Goal: Task Accomplishment & Management: Manage account settings

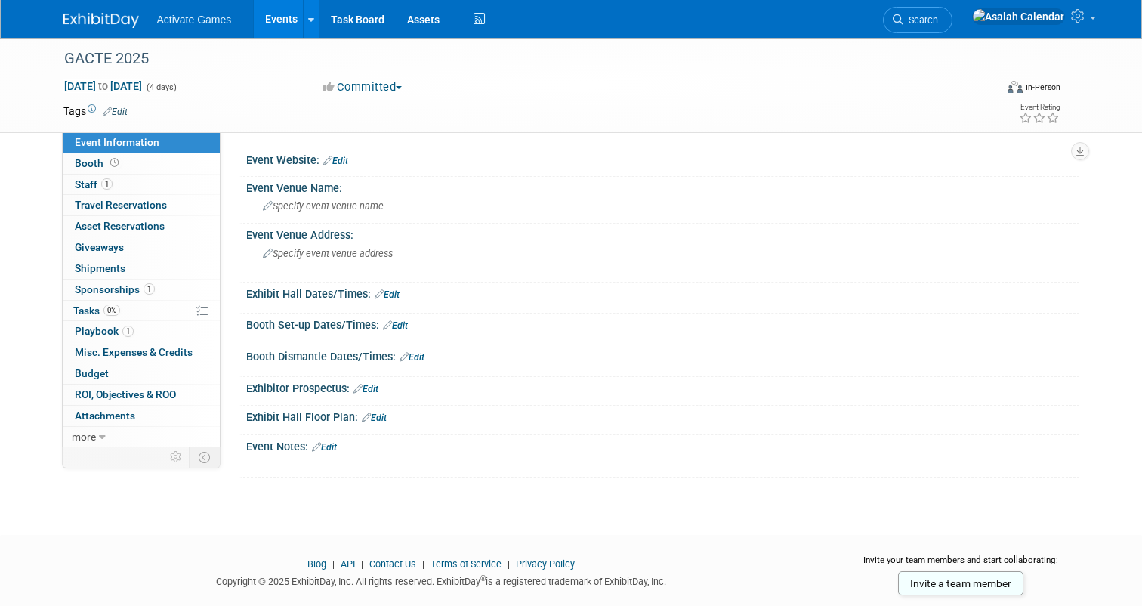
click at [434, 485] on div "GACTE 2025 [DATE] to [DATE] (4 days) [DATE] to [DATE] Committed Committed Consi…" at bounding box center [571, 273] width 1142 height 470
click at [146, 158] on link "Booth" at bounding box center [141, 163] width 157 height 20
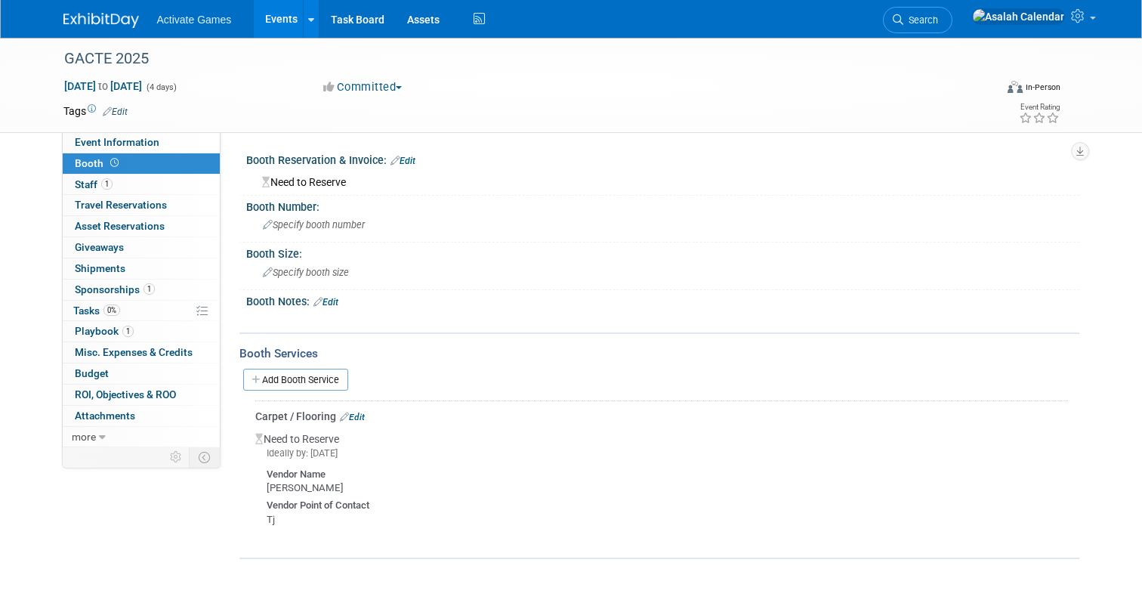
click at [408, 156] on link "Edit" at bounding box center [402, 161] width 25 height 11
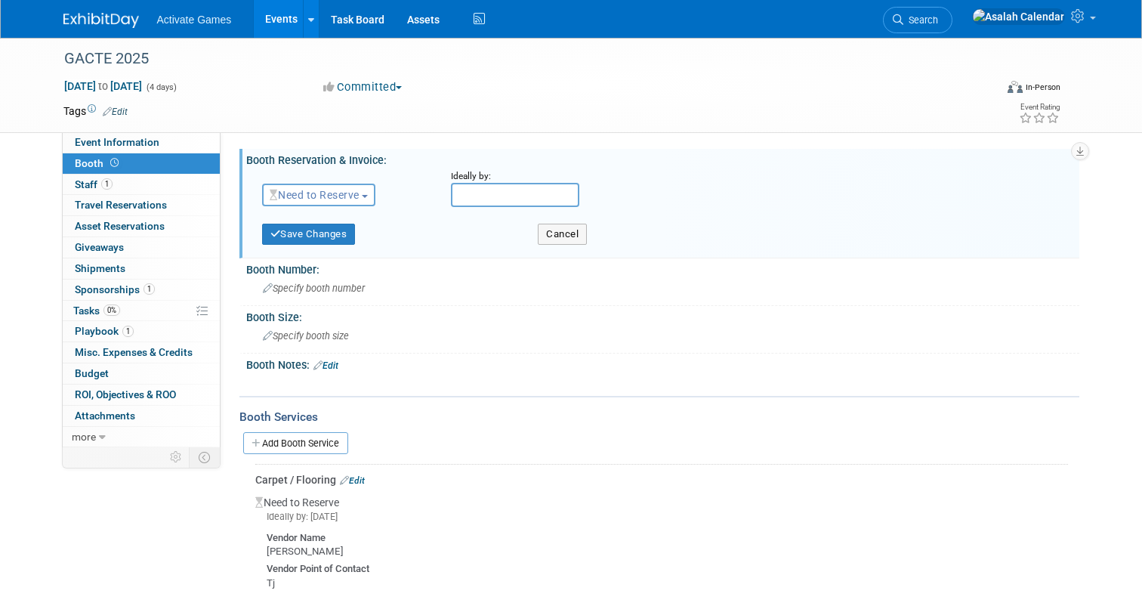
click at [368, 196] on span "button" at bounding box center [365, 196] width 6 height 3
click at [405, 171] on div "Need to Reserve Need to Reserve Reserved No Reservation Required" at bounding box center [345, 192] width 189 height 44
click at [641, 120] on div "Tags Edit" at bounding box center [476, 111] width 827 height 20
click at [611, 120] on div "Tags Edit" at bounding box center [476, 111] width 827 height 20
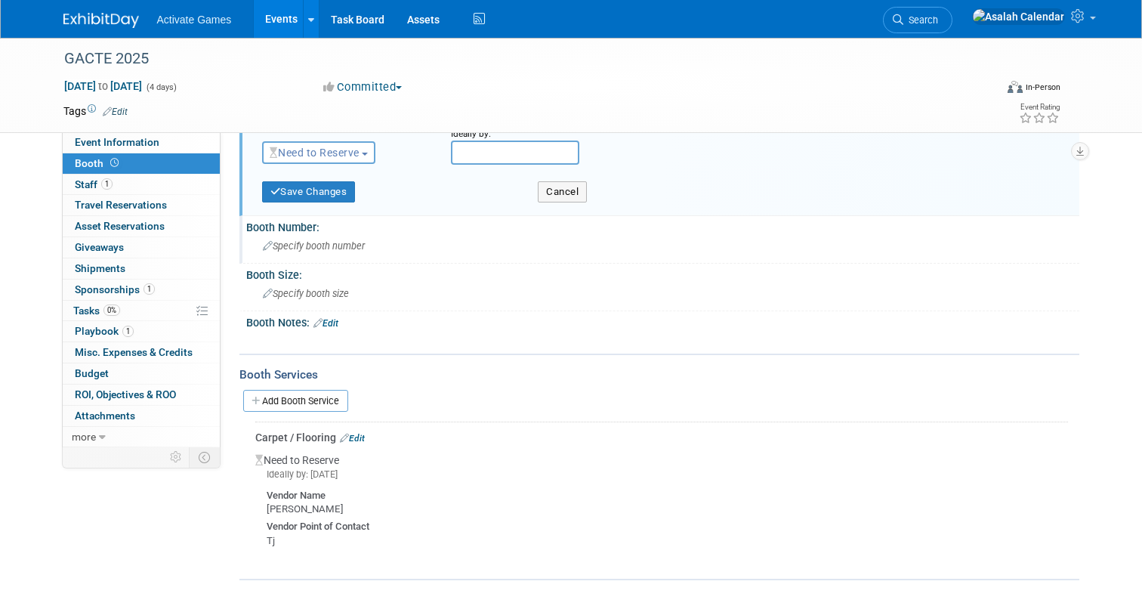
scroll to position [122, 0]
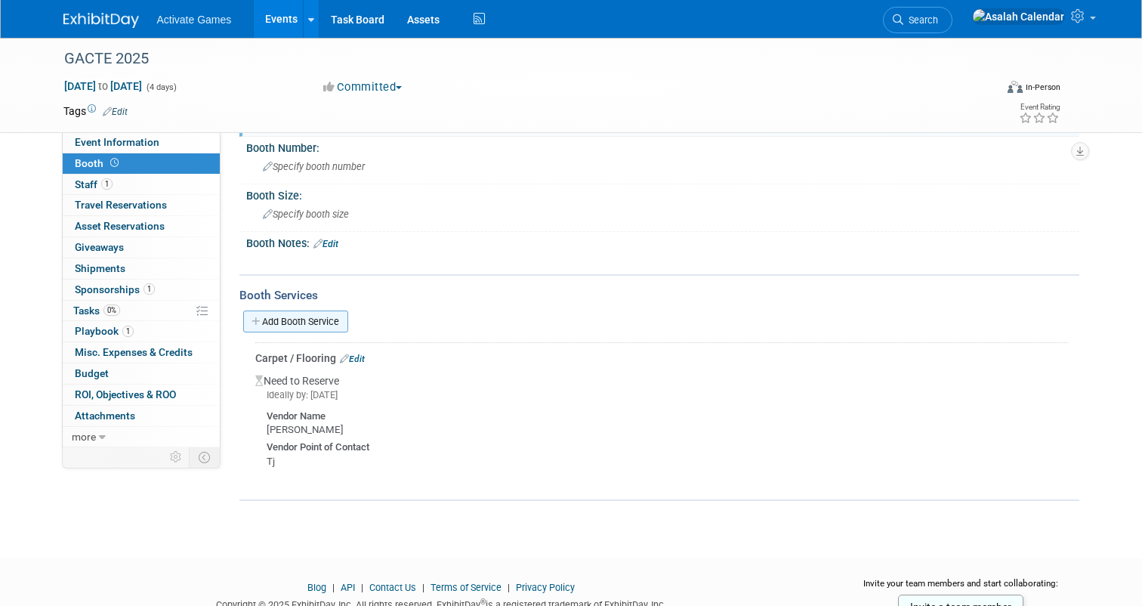
click at [331, 320] on link "Add Booth Service" at bounding box center [295, 321] width 105 height 22
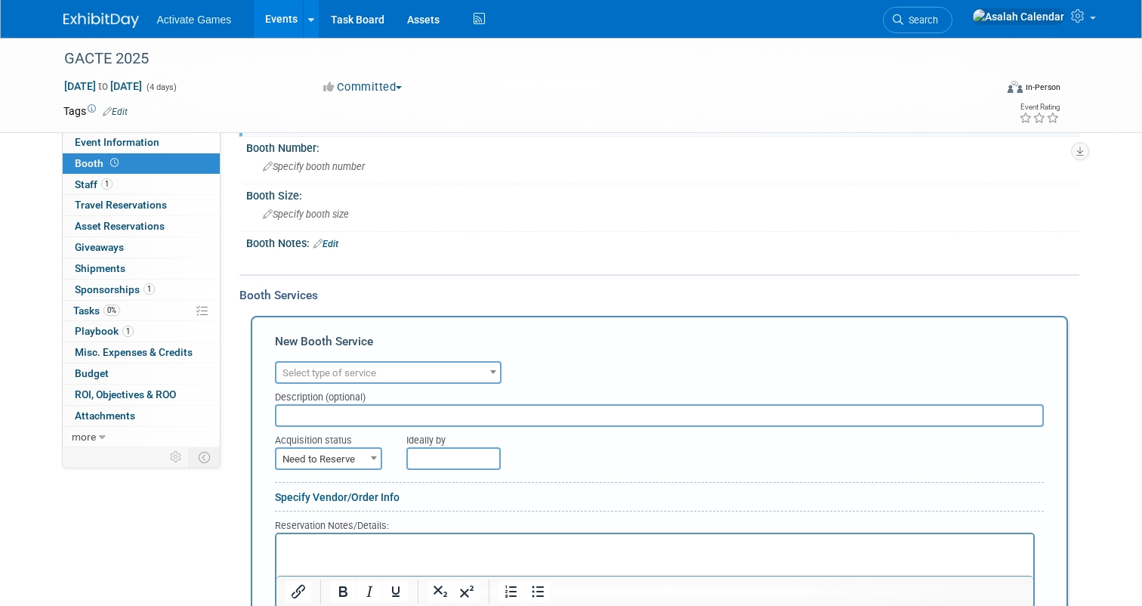
scroll to position [260, 0]
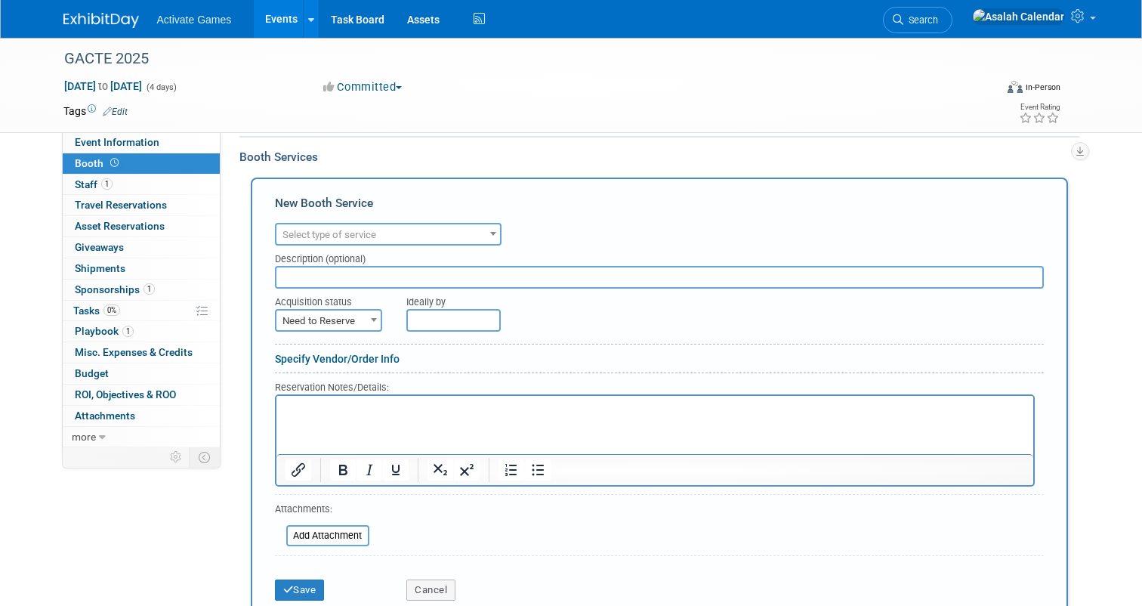
click at [473, 234] on span "Select type of service" at bounding box center [387, 234] width 223 height 21
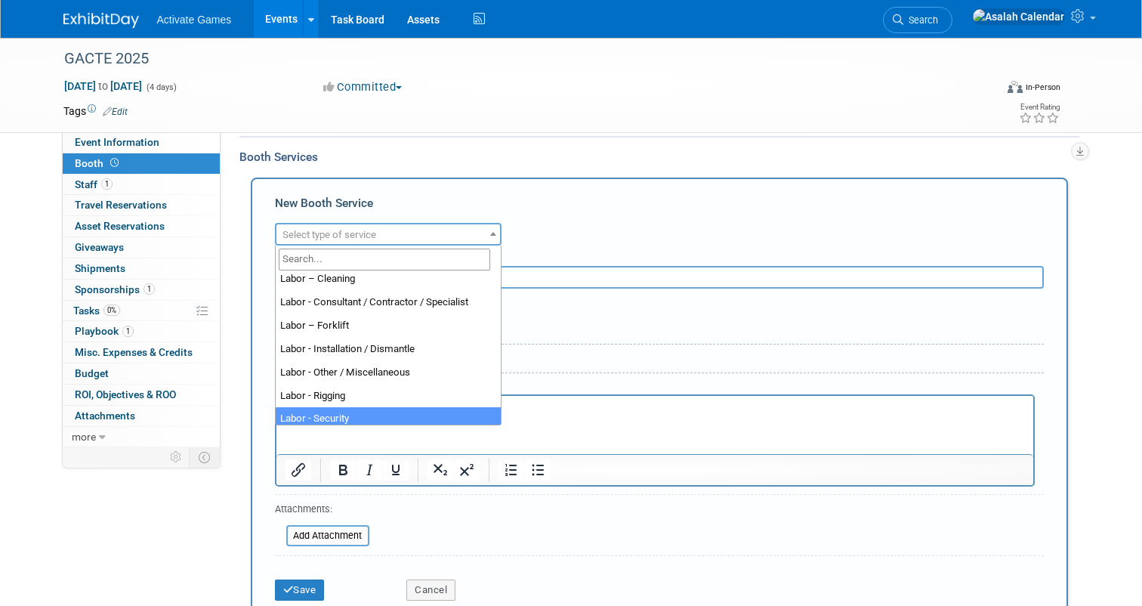
scroll to position [0, 0]
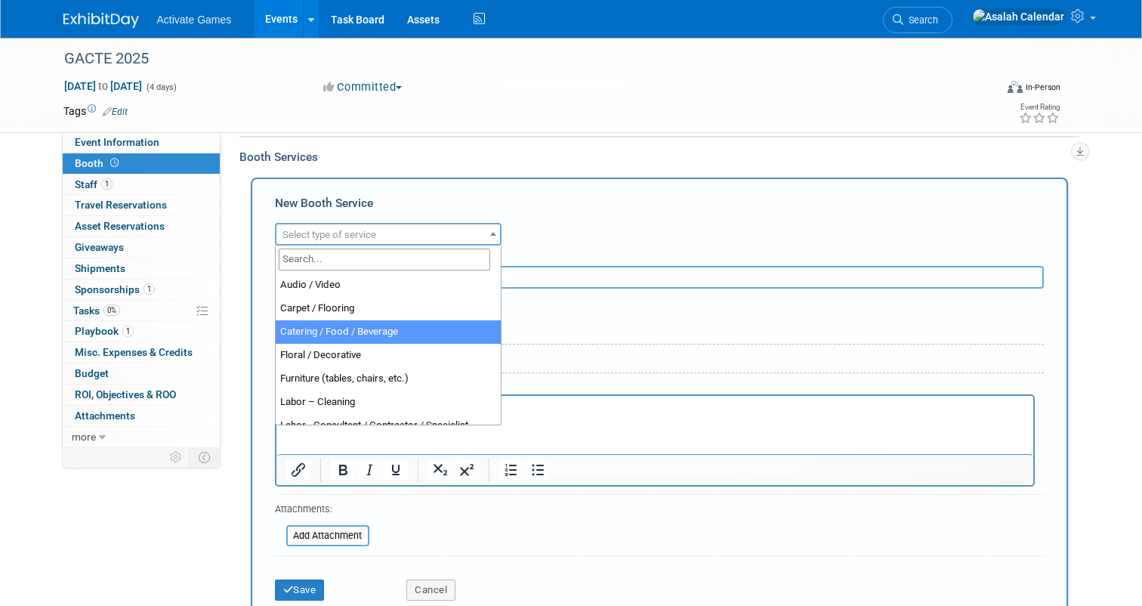
click at [591, 257] on div "Description (optional)" at bounding box center [659, 255] width 769 height 20
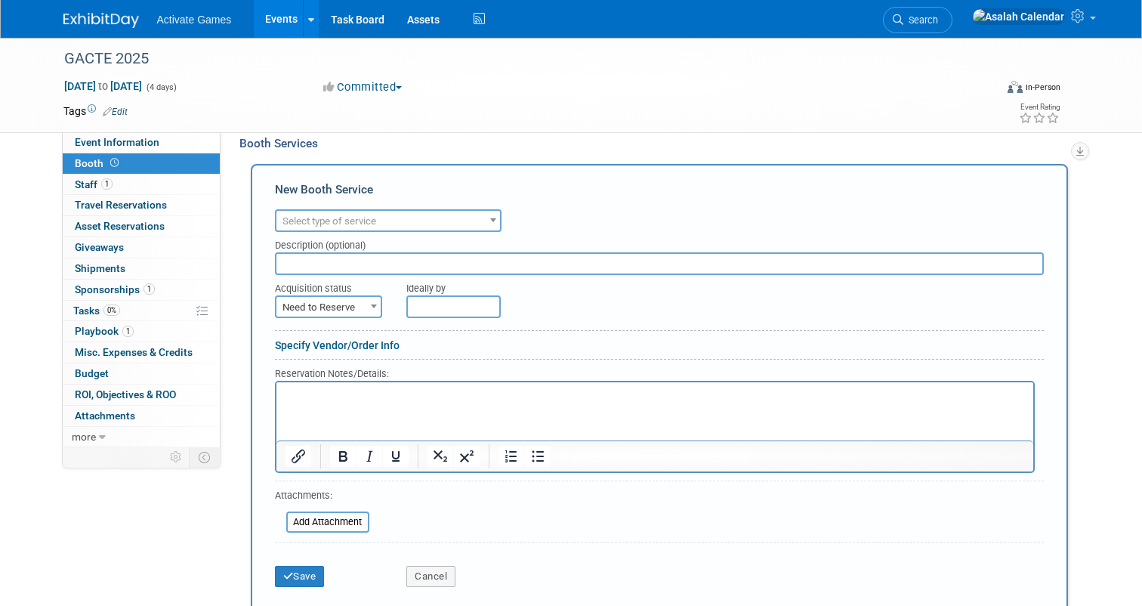
scroll to position [251, 0]
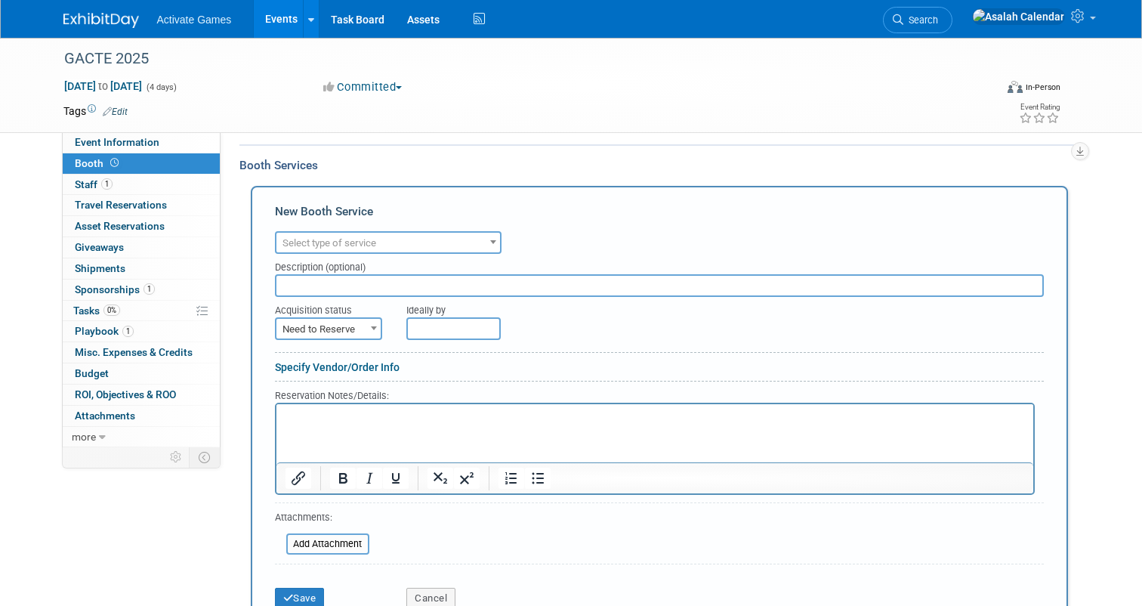
click at [372, 326] on b at bounding box center [374, 328] width 6 height 4
click at [398, 313] on div "Ideally by" at bounding box center [691, 318] width 593 height 43
click at [470, 362] on div "Specify Vendor/Order Info" at bounding box center [659, 366] width 769 height 15
click at [387, 366] on link "Specify Vendor/Order Info" at bounding box center [337, 367] width 125 height 12
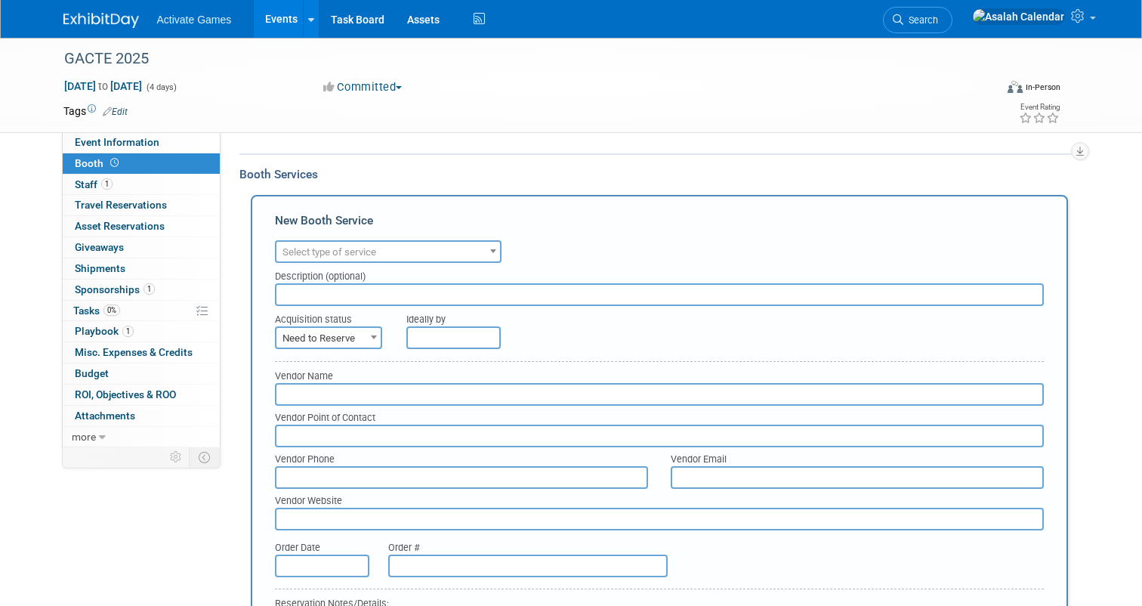
scroll to position [221, 0]
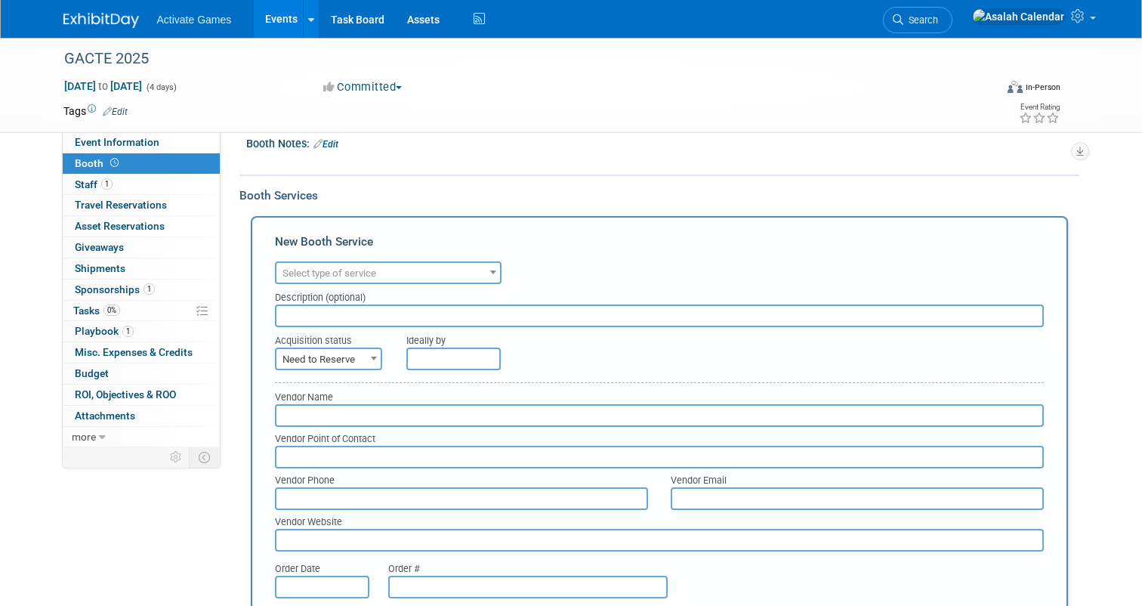
click at [366, 361] on span at bounding box center [373, 358] width 15 height 20
click at [457, 263] on span "Select type of service" at bounding box center [387, 273] width 223 height 21
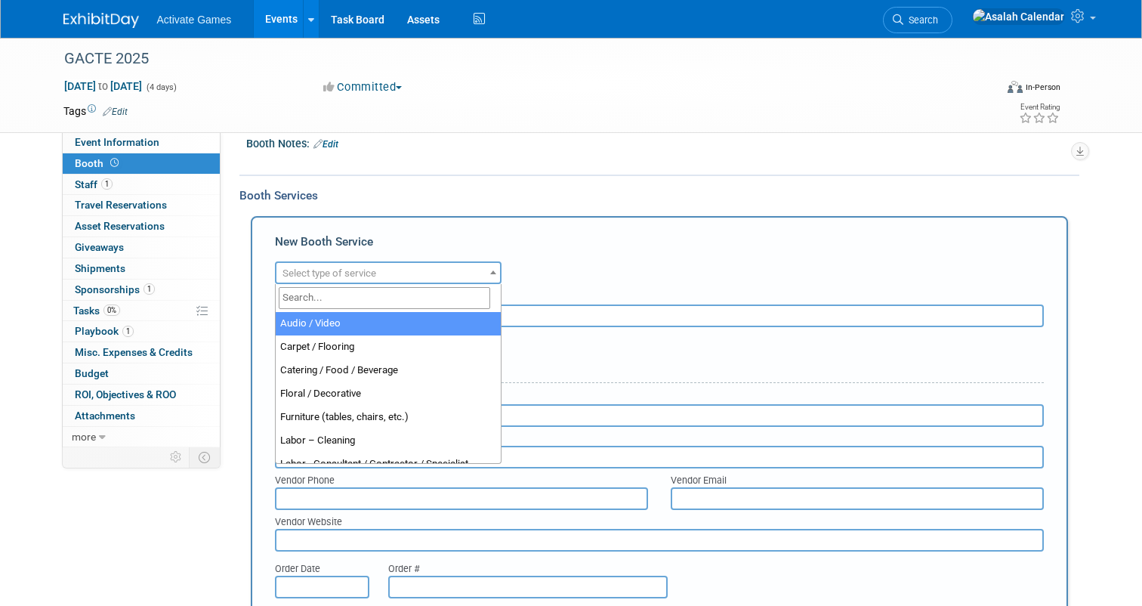
click at [582, 267] on div "Audio / Video Carpet / Flooring Catering / Food / Beverage Floral / Decorative …" at bounding box center [659, 270] width 769 height 26
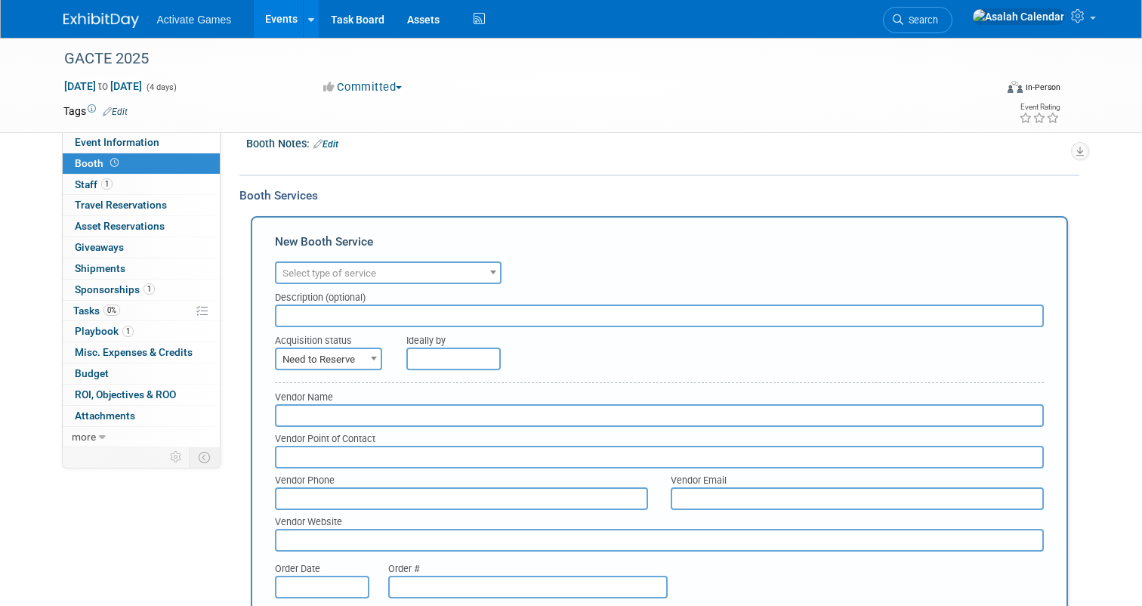
scroll to position [177, 0]
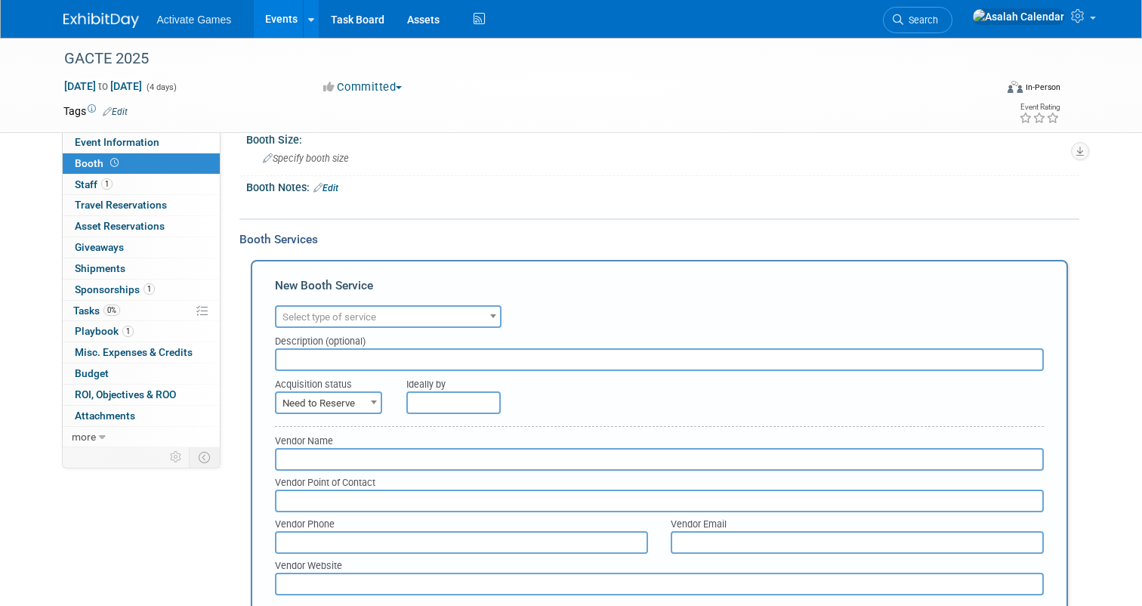
click at [460, 239] on div "Booth Services" at bounding box center [659, 239] width 840 height 17
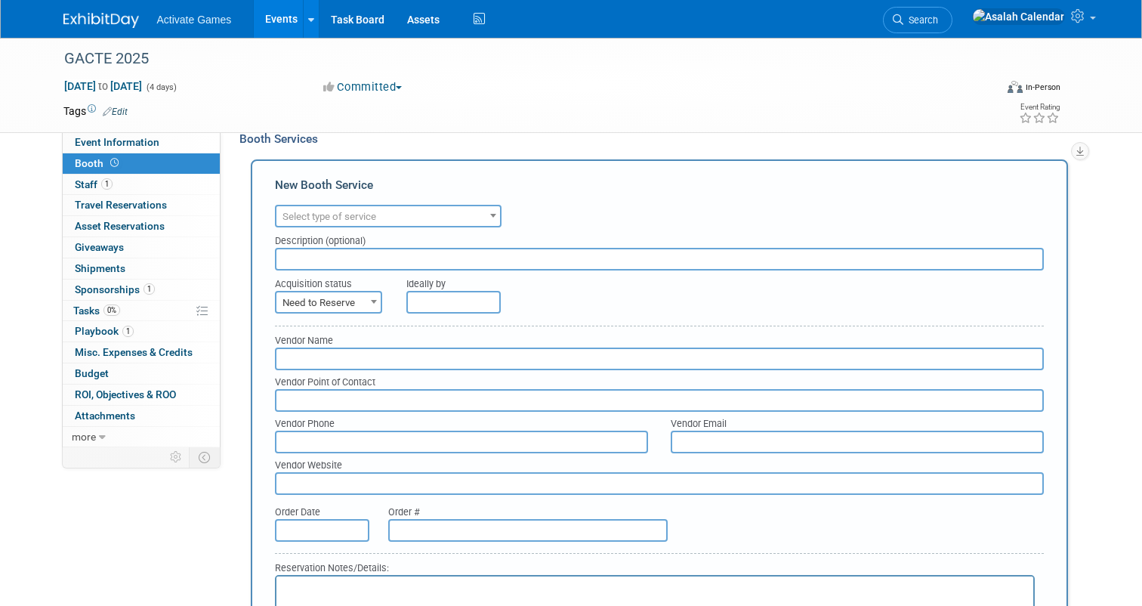
scroll to position [272, 0]
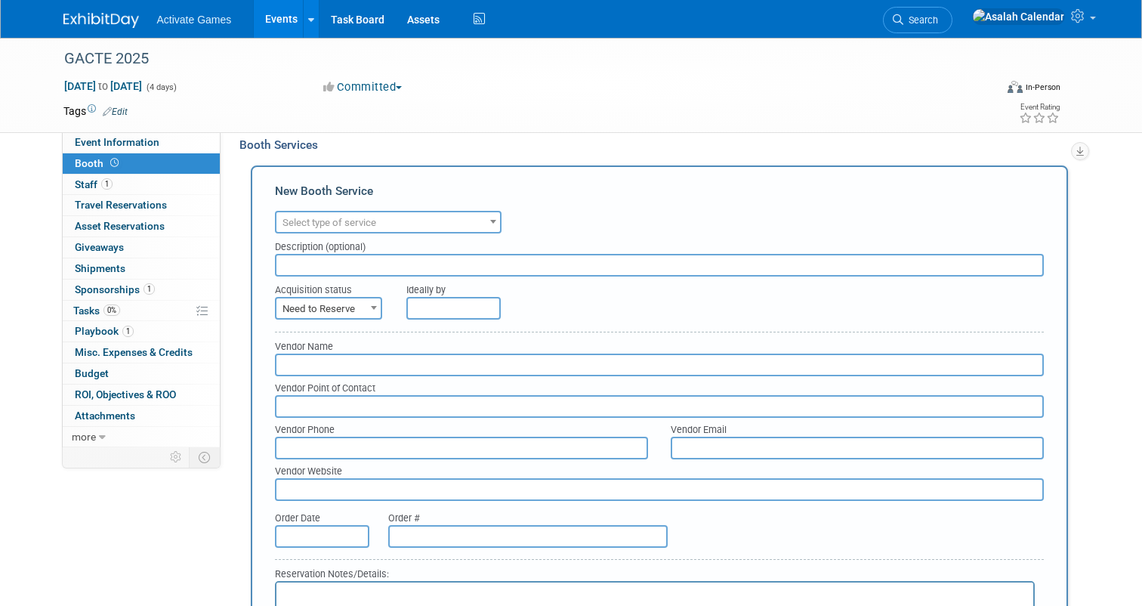
click at [353, 224] on span "Select type of service" at bounding box center [329, 222] width 94 height 11
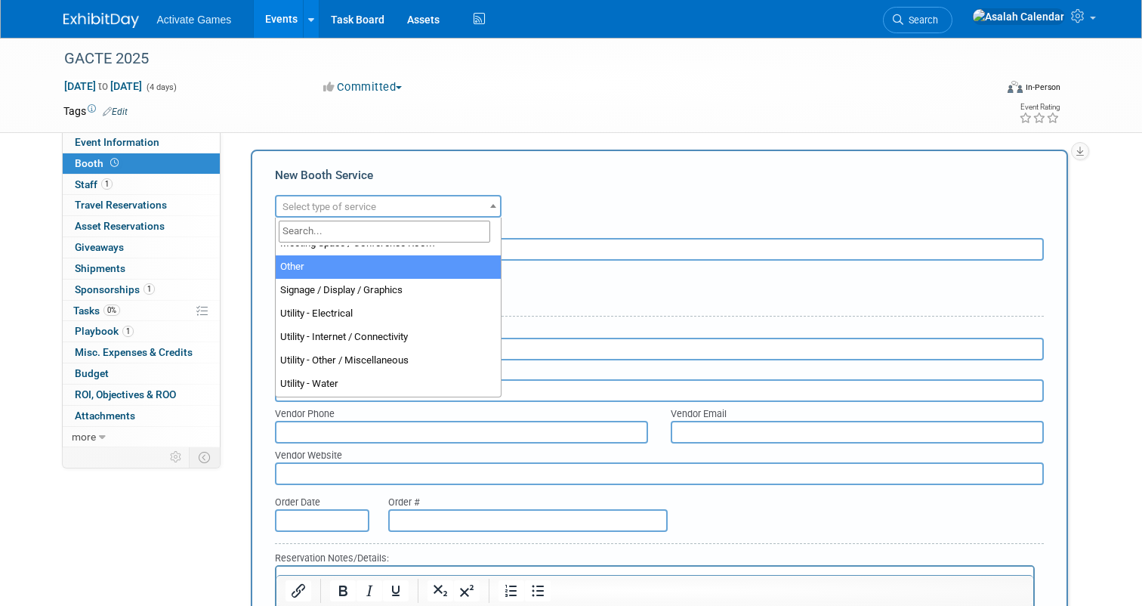
scroll to position [0, 0]
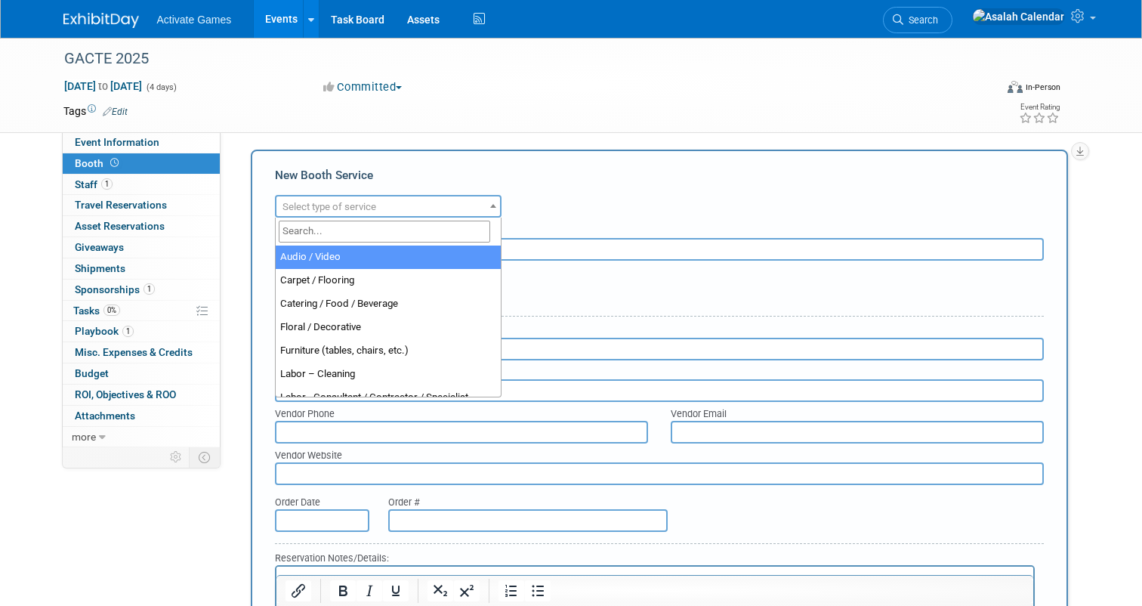
click at [551, 179] on div "New Booth Service" at bounding box center [659, 179] width 769 height 24
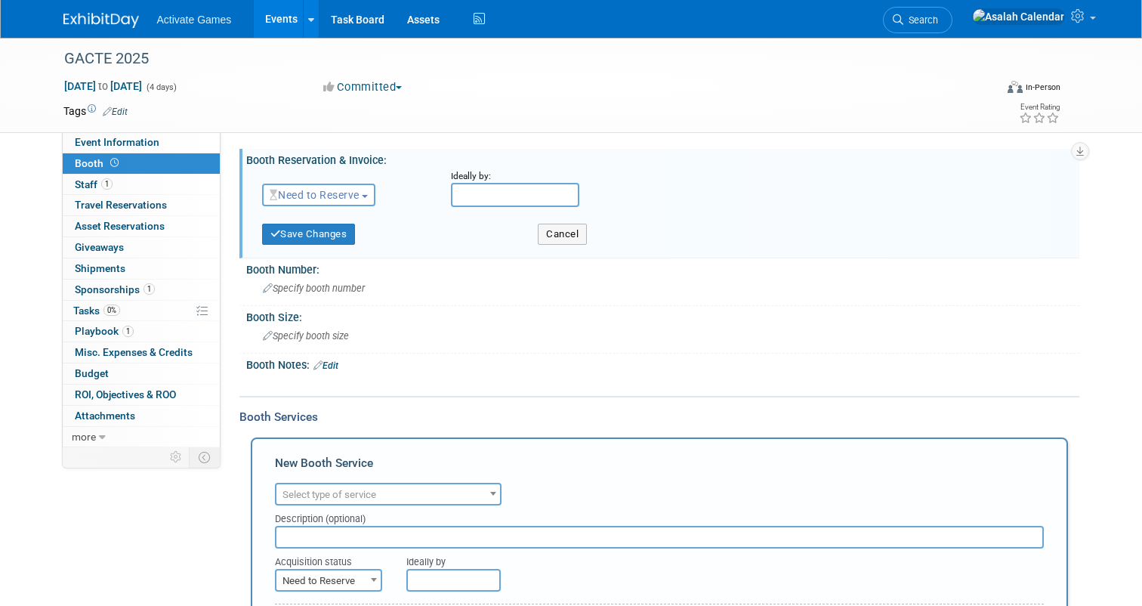
click at [359, 189] on span "Need to Reserve" at bounding box center [315, 195] width 90 height 12
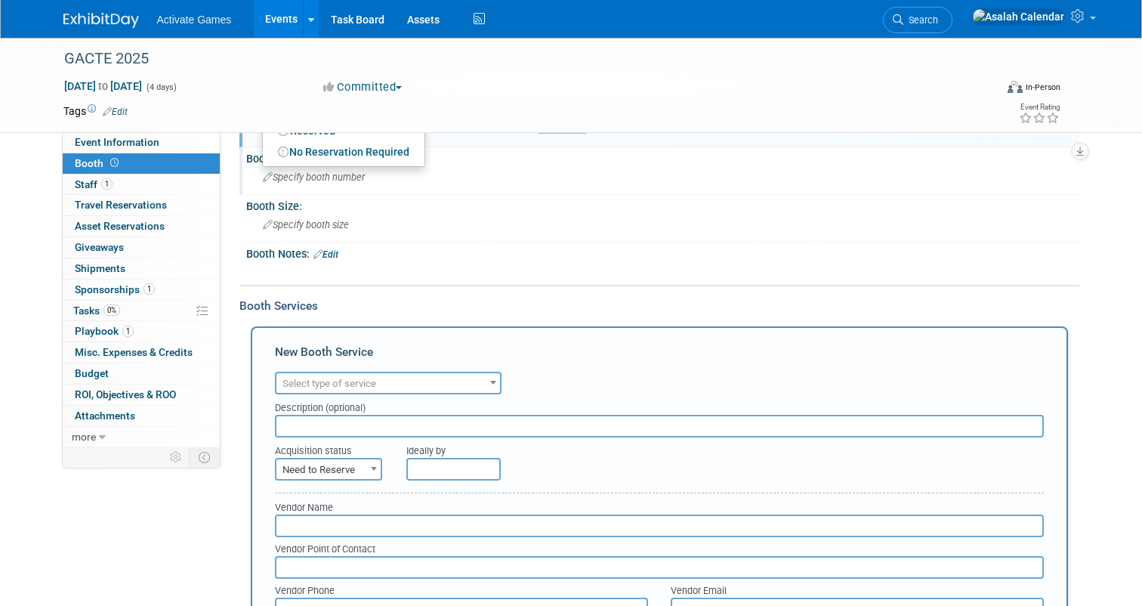
scroll to position [150, 0]
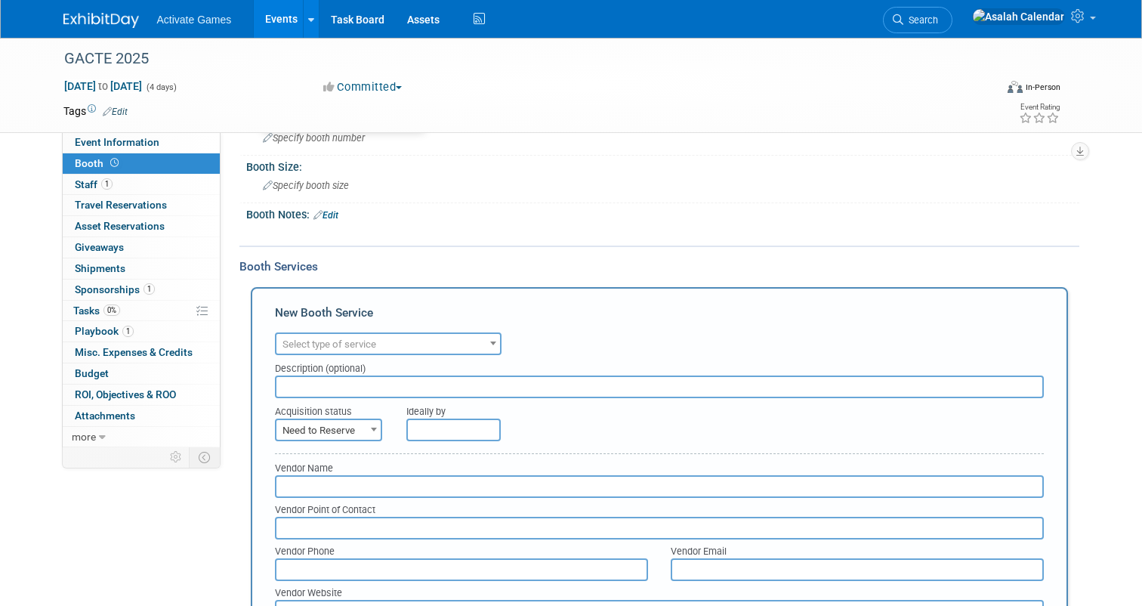
click at [374, 427] on b at bounding box center [374, 429] width 6 height 4
click at [661, 242] on div "Booth Notes: Edit X" at bounding box center [659, 224] width 840 height 43
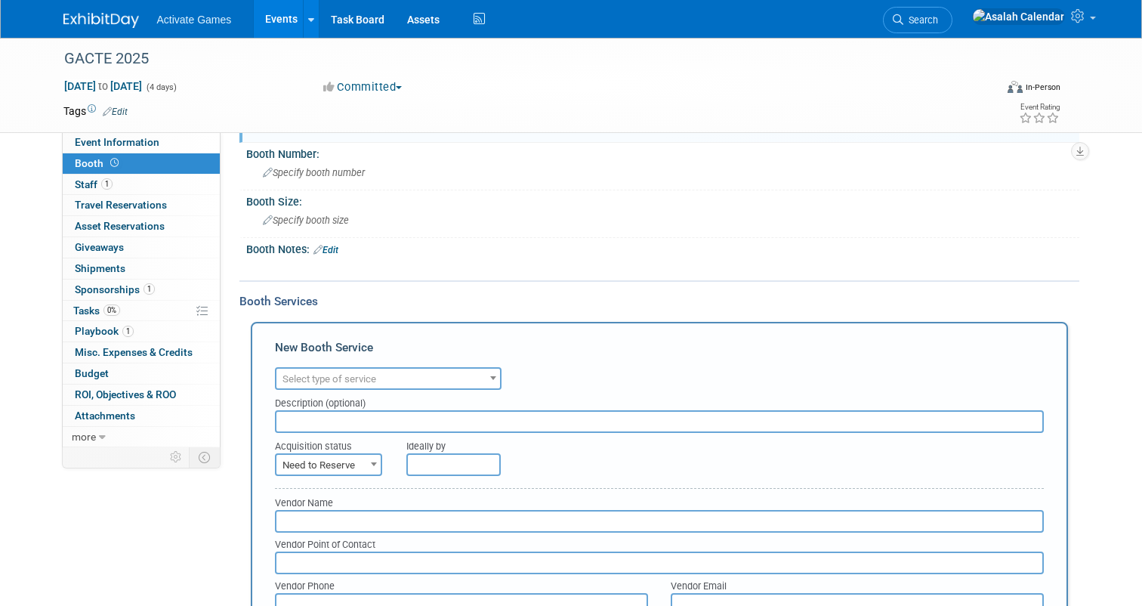
scroll to position [94, 0]
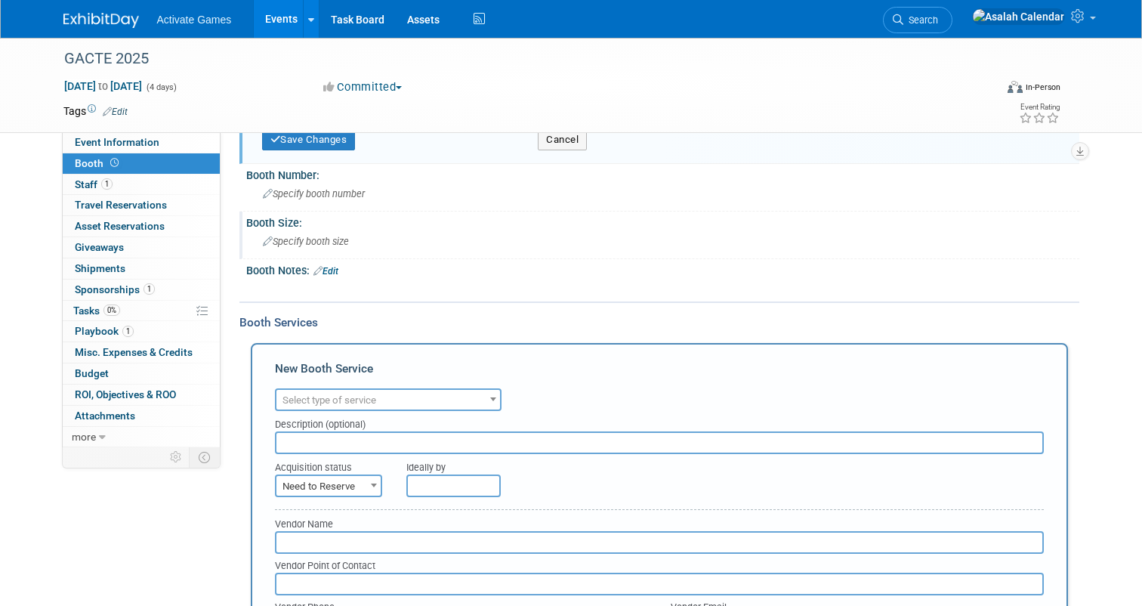
click at [599, 250] on div "Specify booth size" at bounding box center [662, 241] width 810 height 23
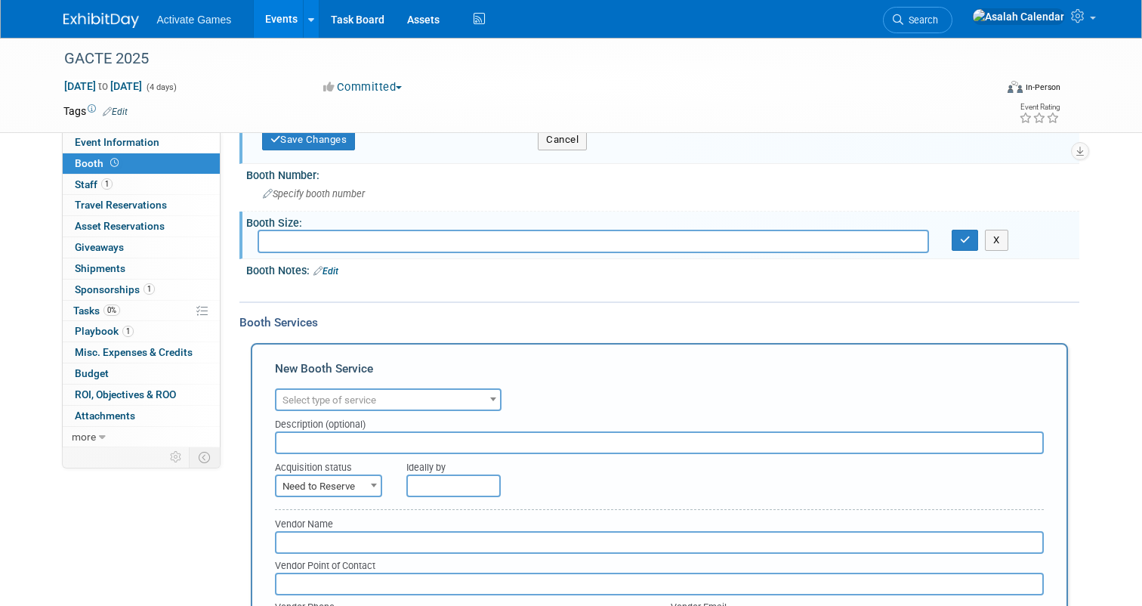
click at [568, 285] on div at bounding box center [588, 288] width 658 height 15
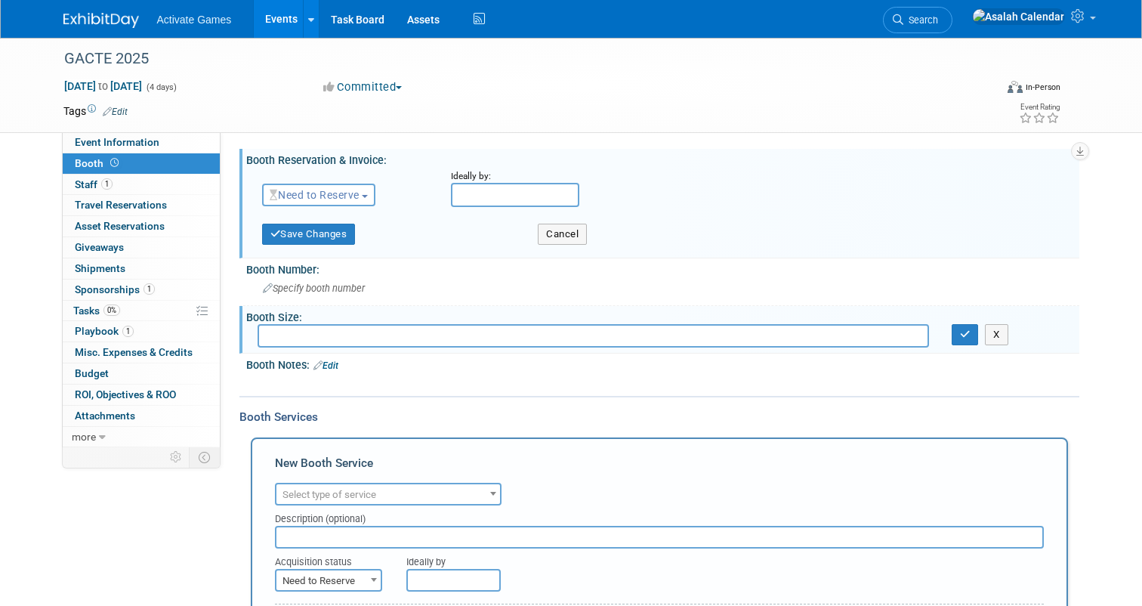
click at [567, 248] on div "Save Changes Cancel" at bounding box center [665, 233] width 806 height 39
click at [567, 231] on button "Cancel" at bounding box center [562, 233] width 49 height 21
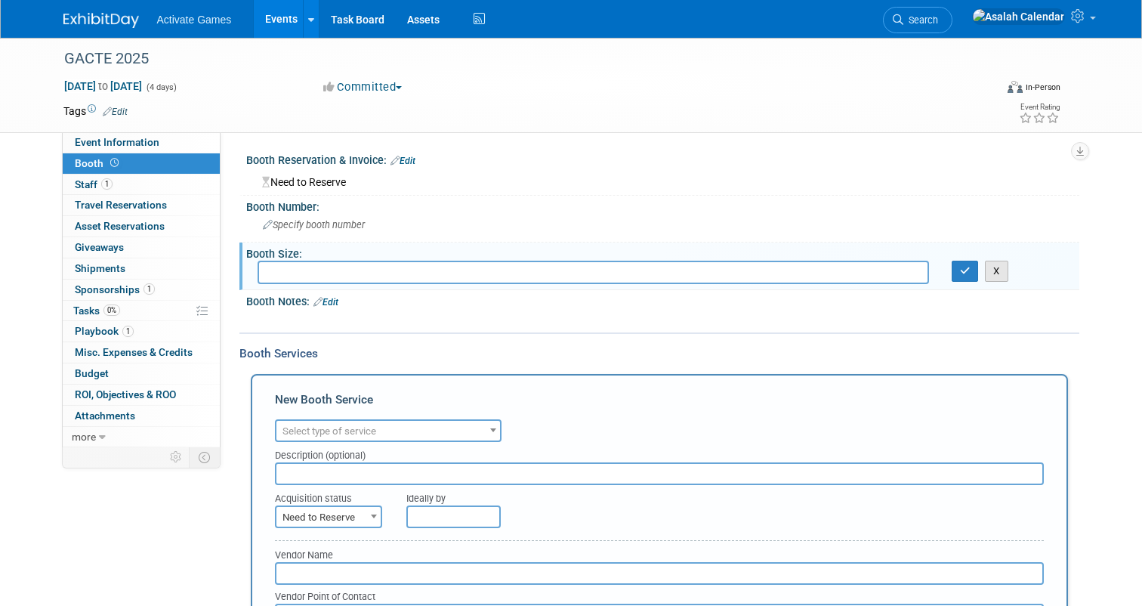
click at [998, 265] on button "X" at bounding box center [996, 270] width 23 height 21
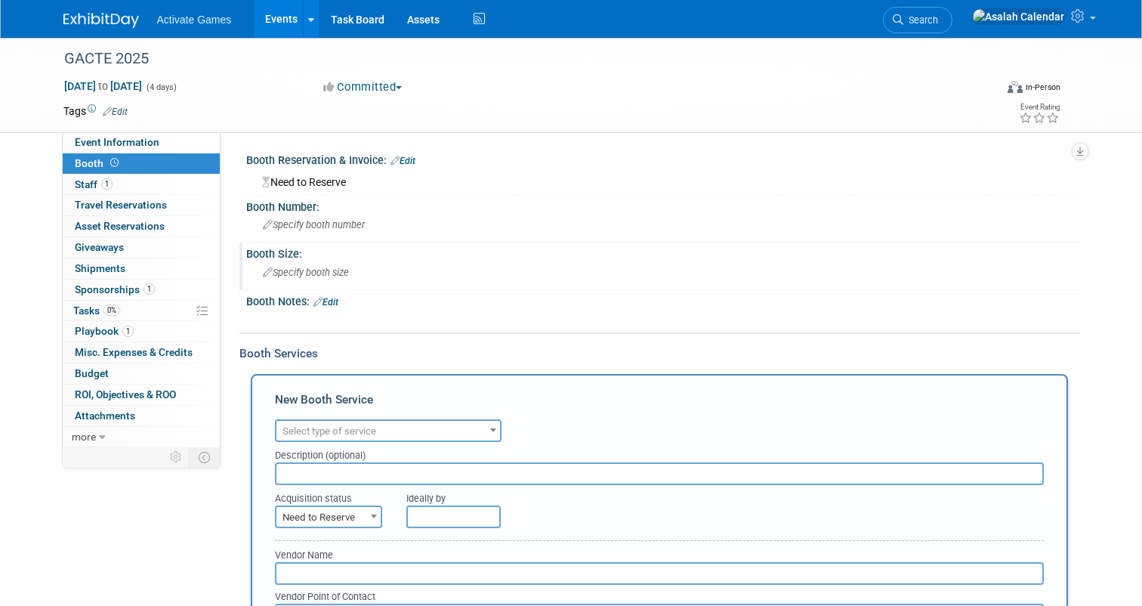
click at [202, 525] on div "Event Information Event Info Booth Booth 1 Staff 1 Staff 0 Travel Reservations …" at bounding box center [571, 610] width 1038 height 1145
click at [223, 504] on div "Event Information Event Info Booth Booth 1 Staff 1 Staff 0 Travel Reservations …" at bounding box center [571, 610] width 1038 height 1145
click at [208, 456] on icon at bounding box center [204, 456] width 11 height 11
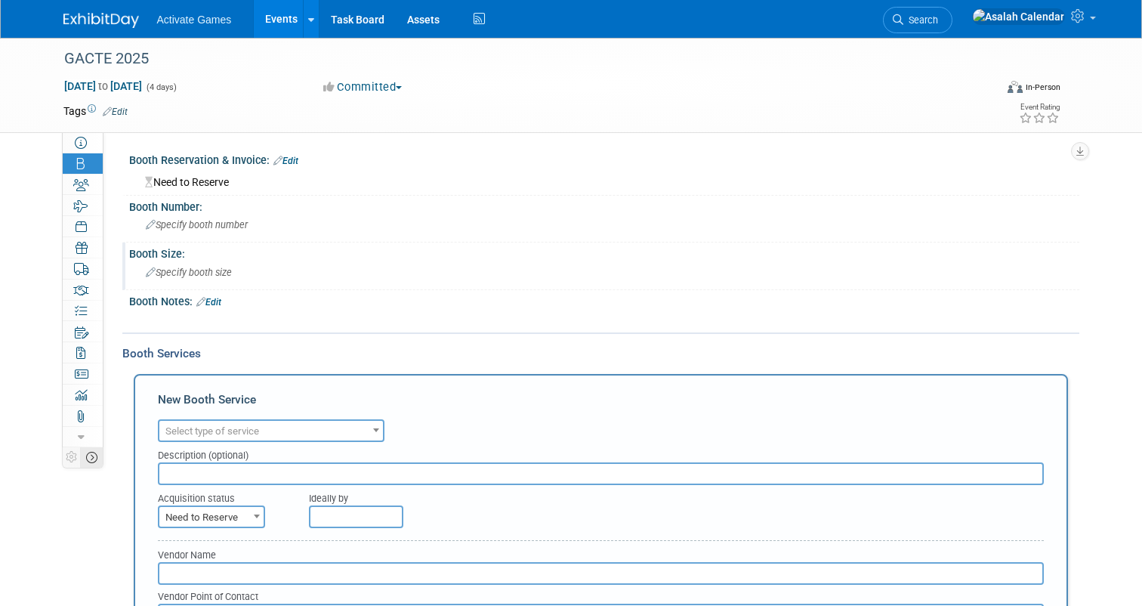
click at [91, 458] on icon at bounding box center [91, 456] width 11 height 11
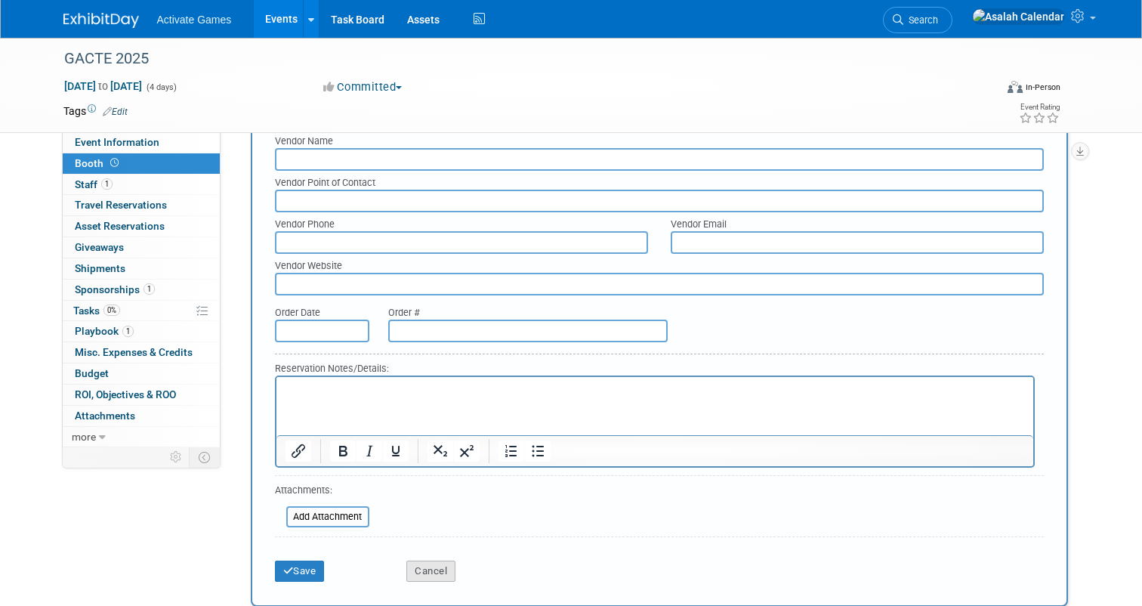
click at [428, 569] on button "Cancel" at bounding box center [430, 570] width 49 height 21
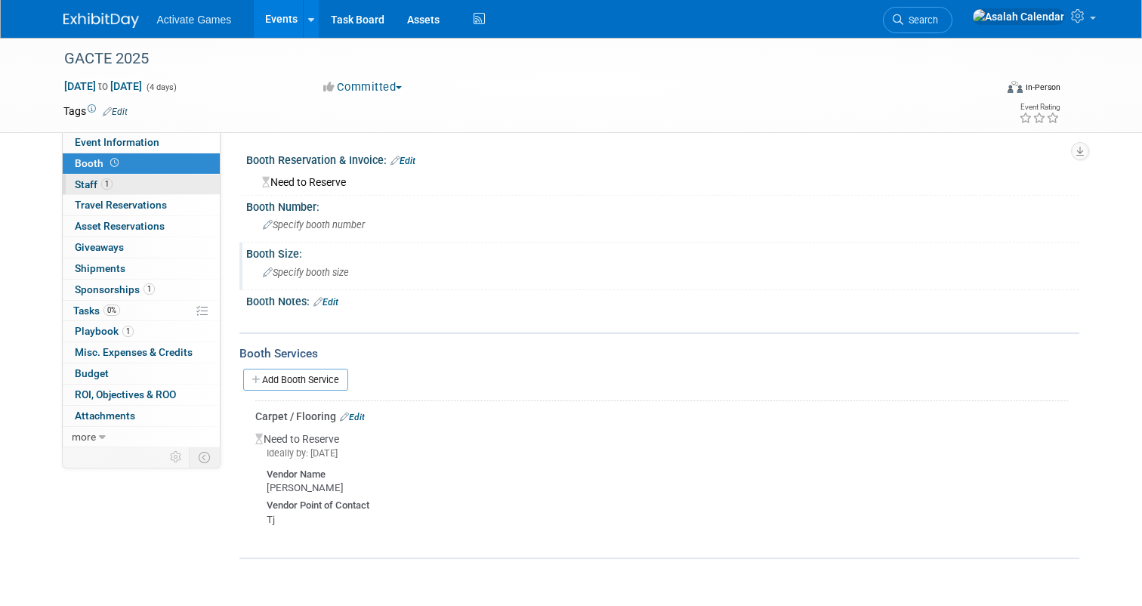
click at [161, 190] on link "1 Staff 1" at bounding box center [141, 184] width 157 height 20
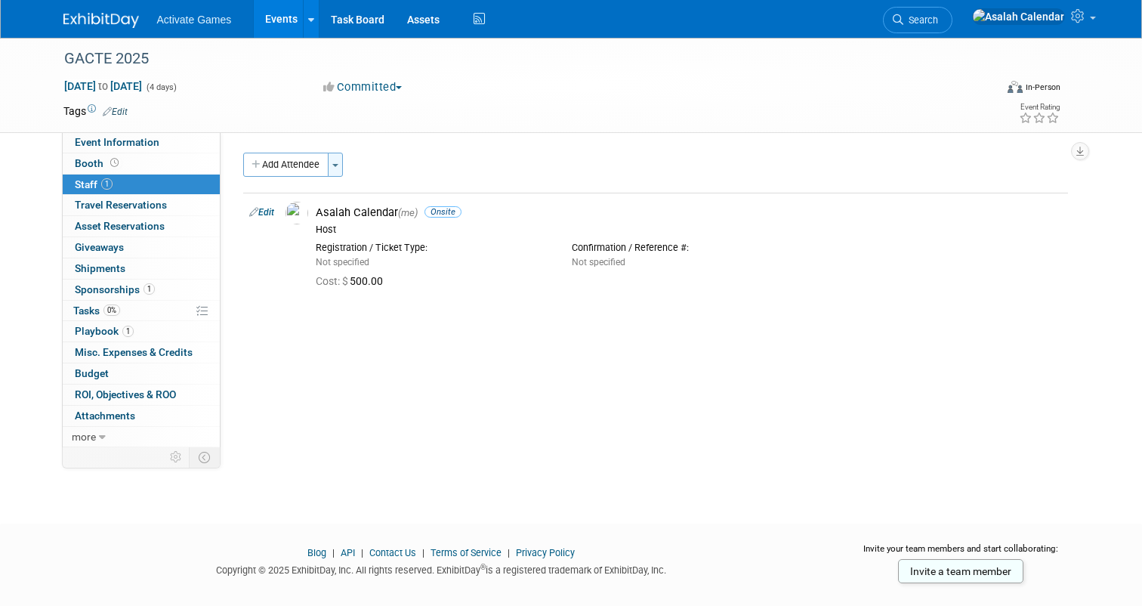
click at [337, 165] on span "button" at bounding box center [335, 165] width 6 height 3
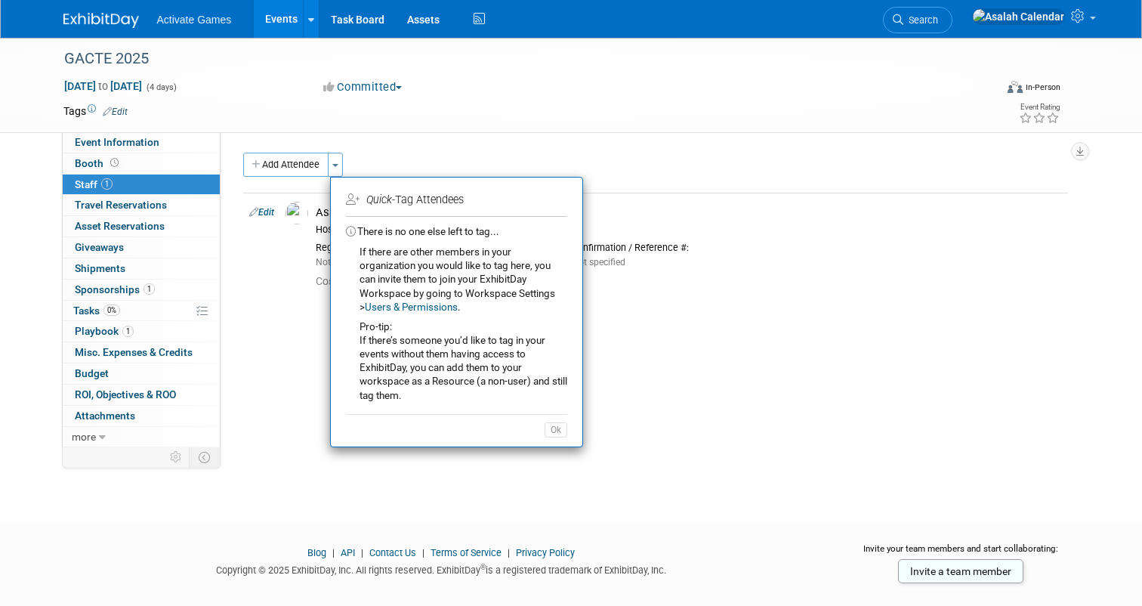
scroll to position [1, 0]
click at [505, 170] on div "Add Attendee Toggle Dropdown Quick -Tag Attendees Apply" at bounding box center [655, 164] width 824 height 24
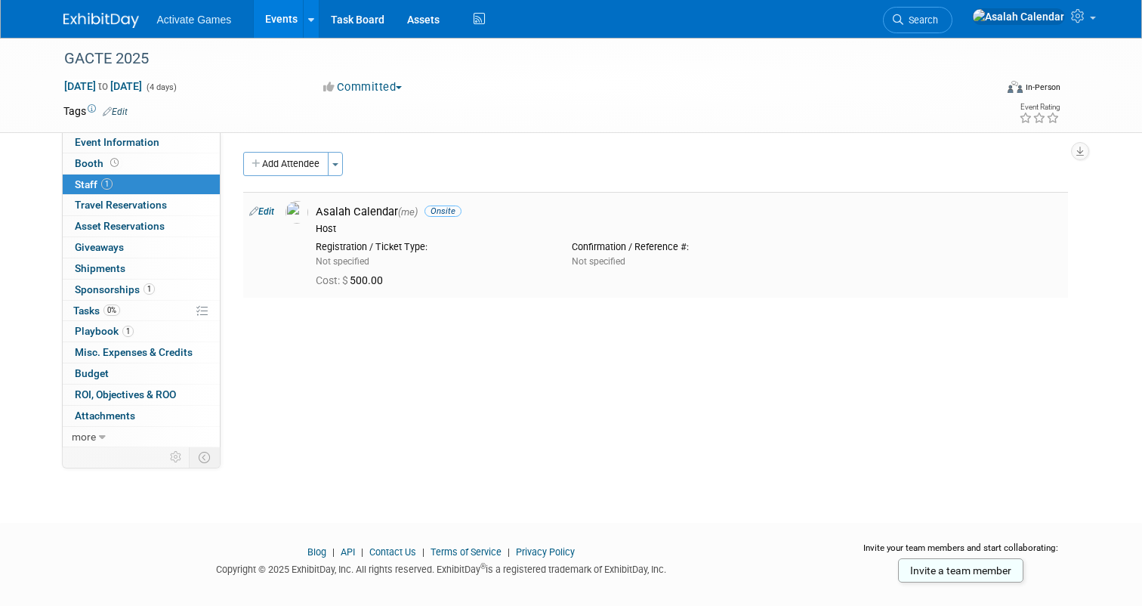
scroll to position [0, 0]
click at [449, 211] on span "Onsite" at bounding box center [442, 211] width 37 height 11
click at [338, 164] on span "button" at bounding box center [335, 165] width 6 height 3
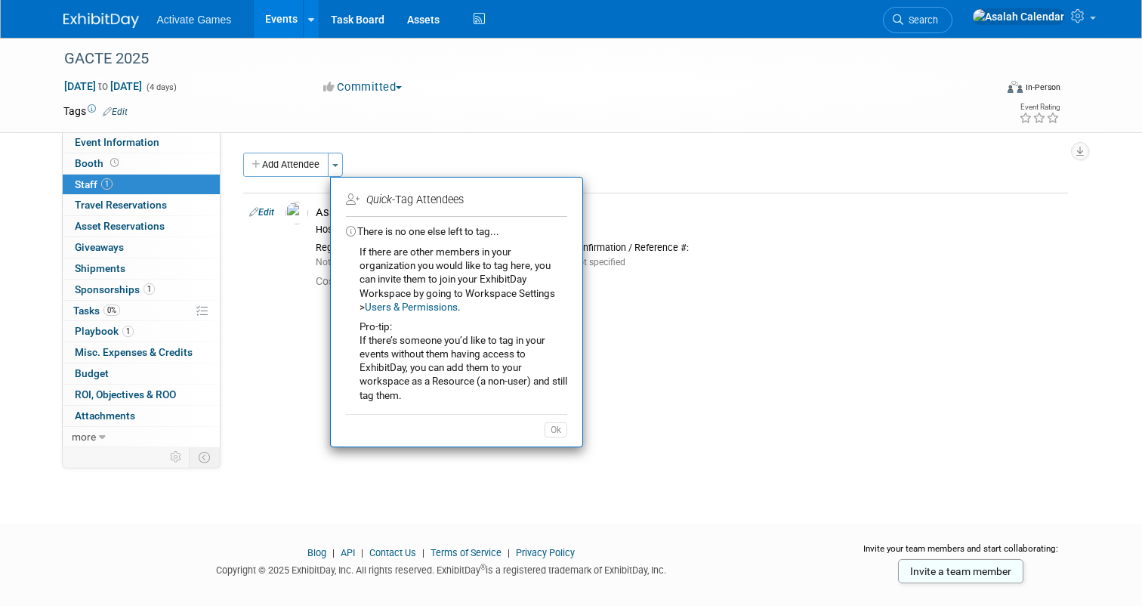
click at [405, 196] on td "Quick -Tag Attendees" at bounding box center [455, 200] width 219 height 24
click at [294, 300] on div "Add Attendee Toggle Dropdown Quick -Tag Attendees Apply Users & Permissions" at bounding box center [655, 233] width 824 height 161
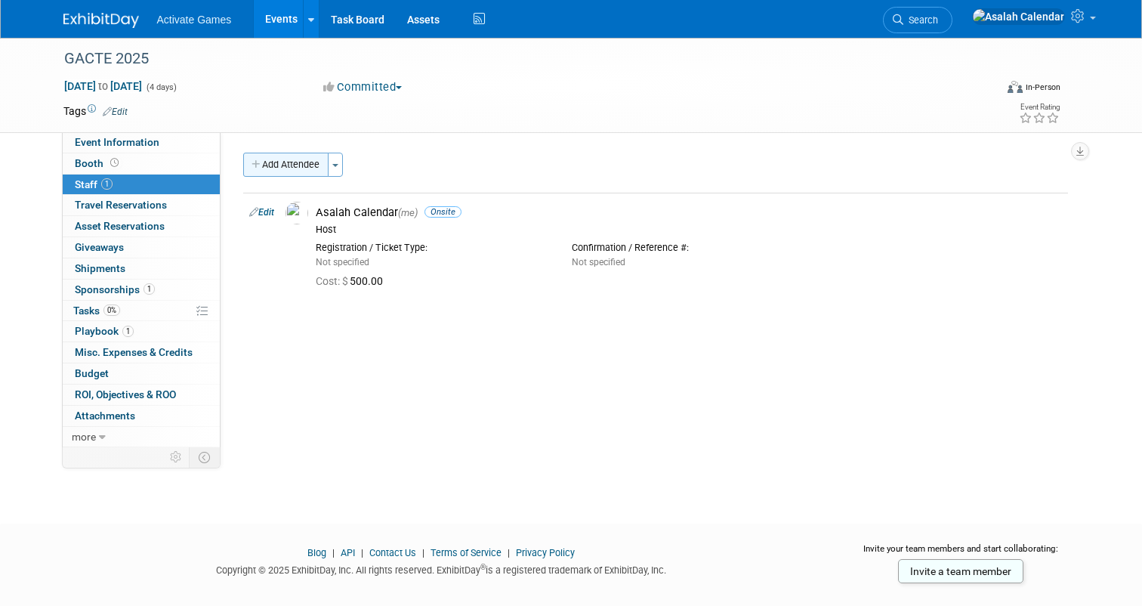
click at [296, 162] on button "Add Attendee" at bounding box center [285, 165] width 85 height 24
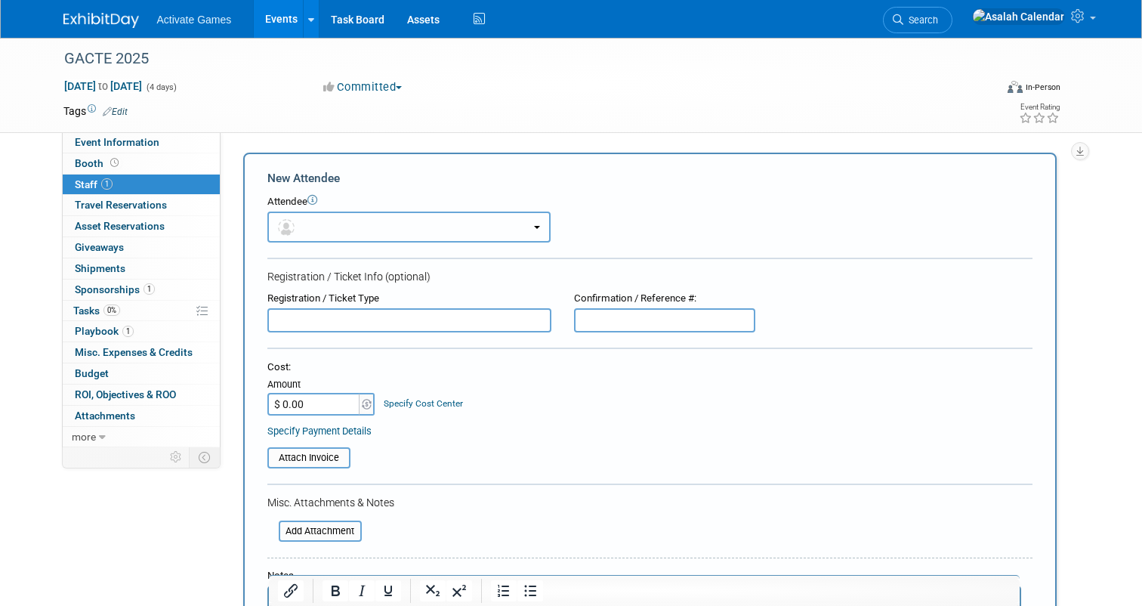
click at [407, 237] on button "button" at bounding box center [408, 226] width 283 height 31
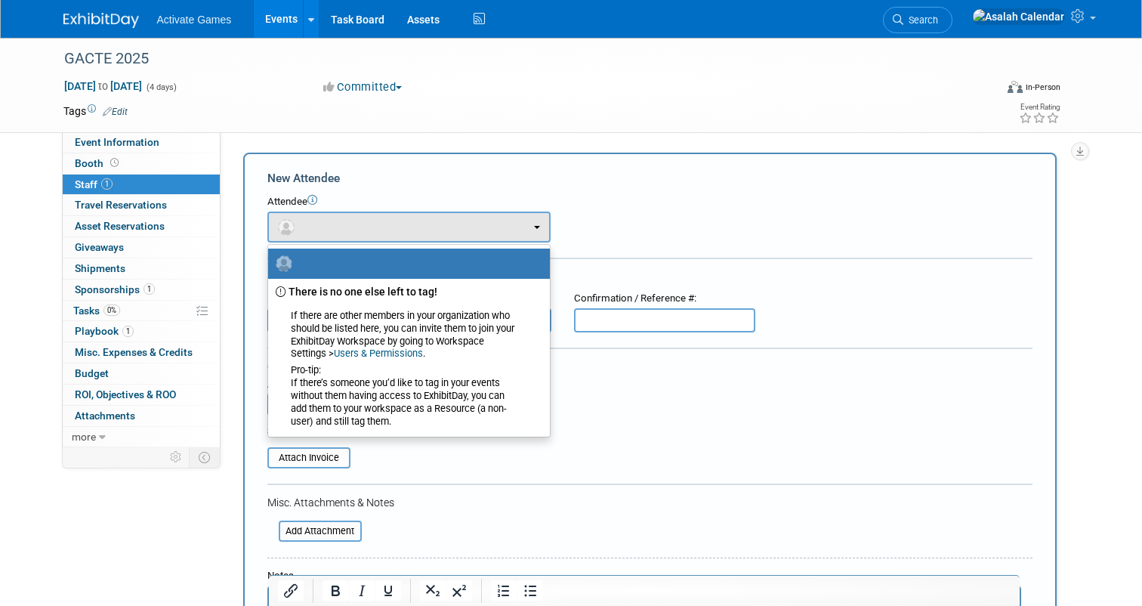
click at [444, 190] on form "New Attendee Attendee <img src="[URL][DOMAIN_NAME]" style="width: 22px; height:…" at bounding box center [649, 447] width 765 height 554
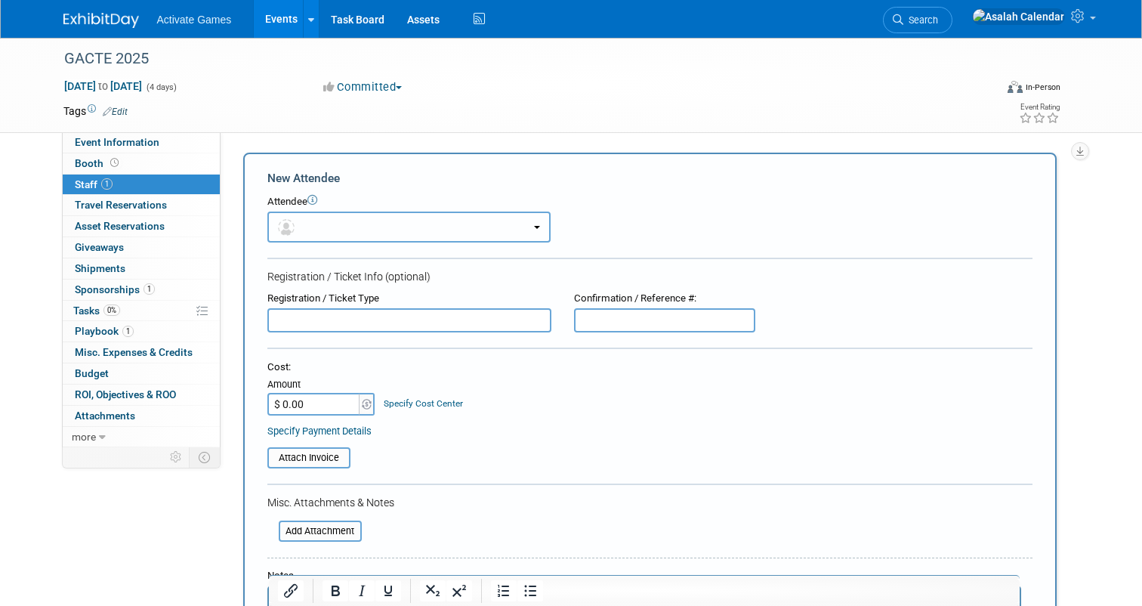
click at [539, 233] on button "button" at bounding box center [408, 226] width 283 height 31
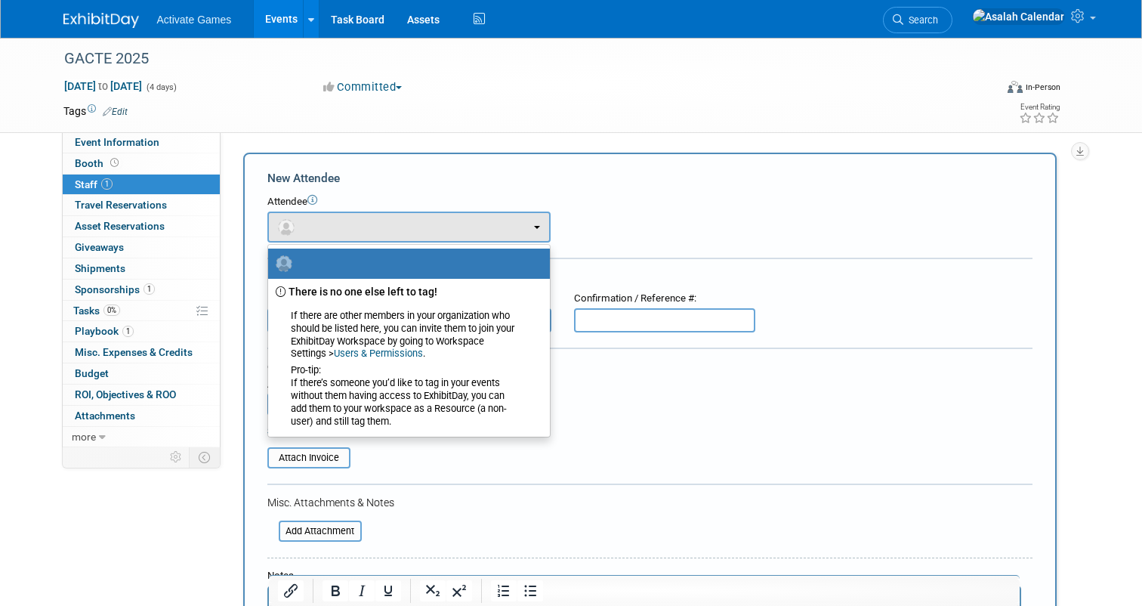
click at [491, 269] on label at bounding box center [405, 263] width 259 height 24
click at [270, 267] on input "radio" at bounding box center [265, 262] width 10 height 10
click at [612, 244] on form "New Attendee Attendee <img src="[URL][DOMAIN_NAME]" style="width: 22px; height:…" at bounding box center [649, 447] width 765 height 554
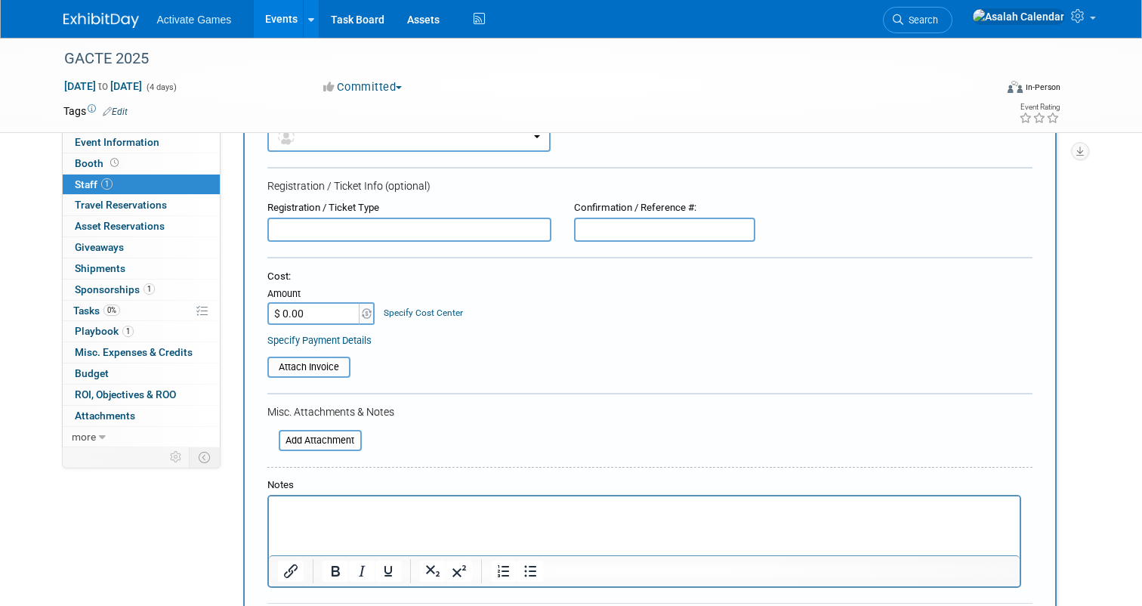
scroll to position [92, 0]
click at [479, 217] on input "text" at bounding box center [409, 228] width 284 height 24
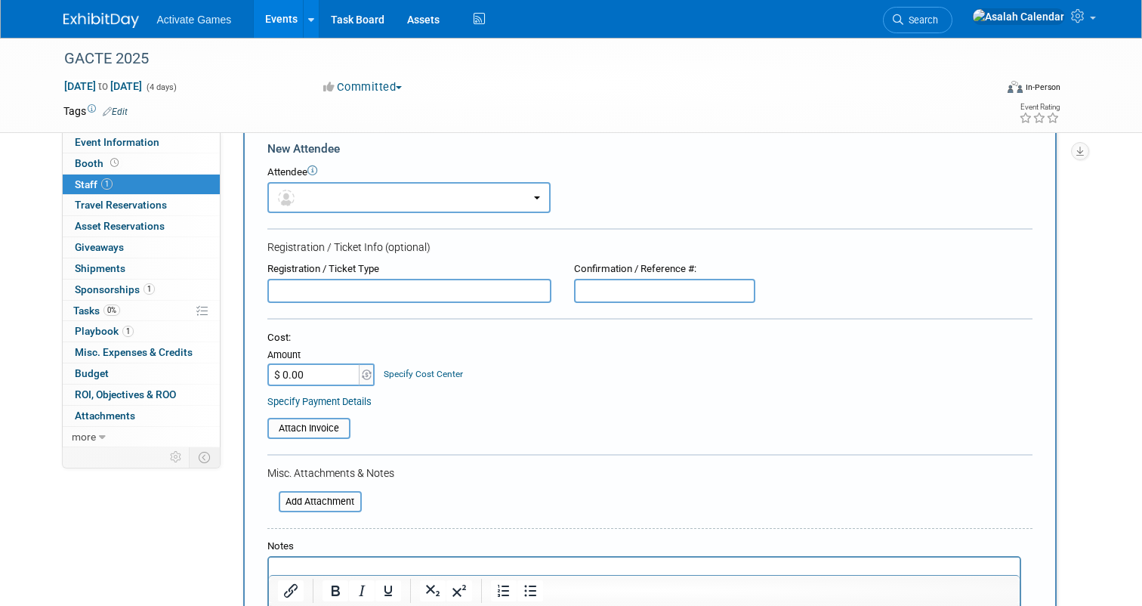
click at [626, 279] on input "text" at bounding box center [664, 291] width 181 height 24
click at [530, 360] on div "Cost: Amount $ 0.00 Specify Cost Center Cost Center -- Not Specified --" at bounding box center [649, 358] width 765 height 55
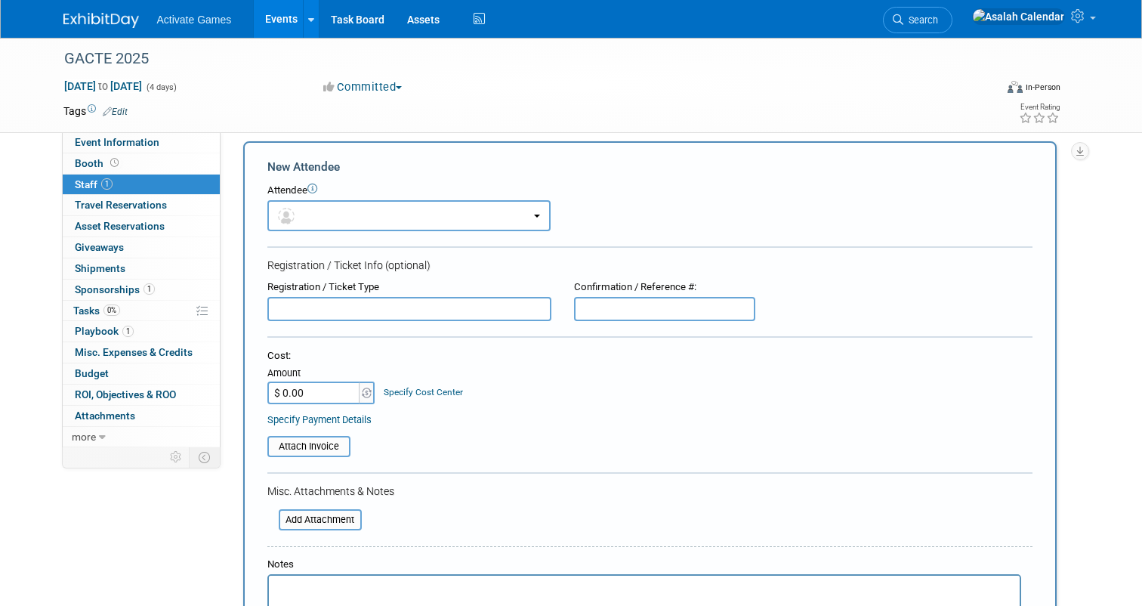
scroll to position [4, 0]
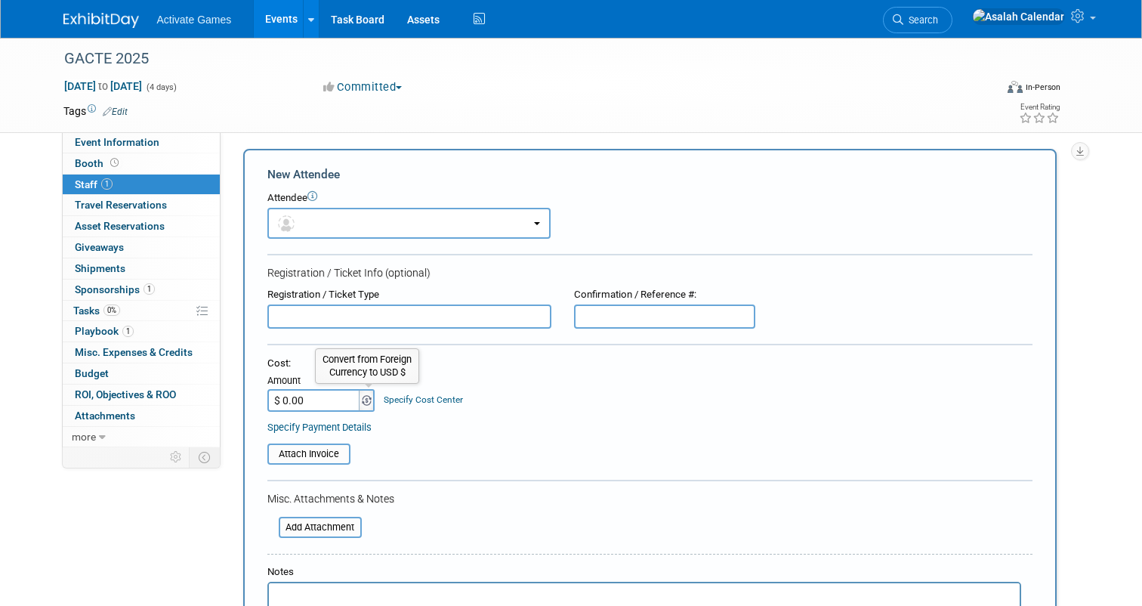
click at [369, 398] on img at bounding box center [367, 400] width 10 height 11
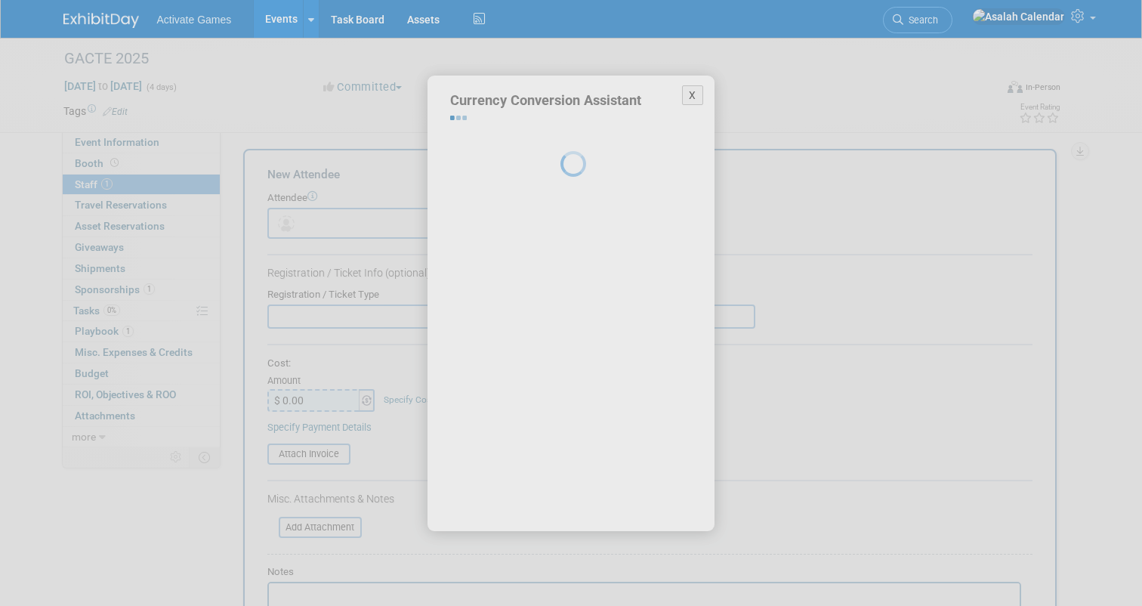
select select "2"
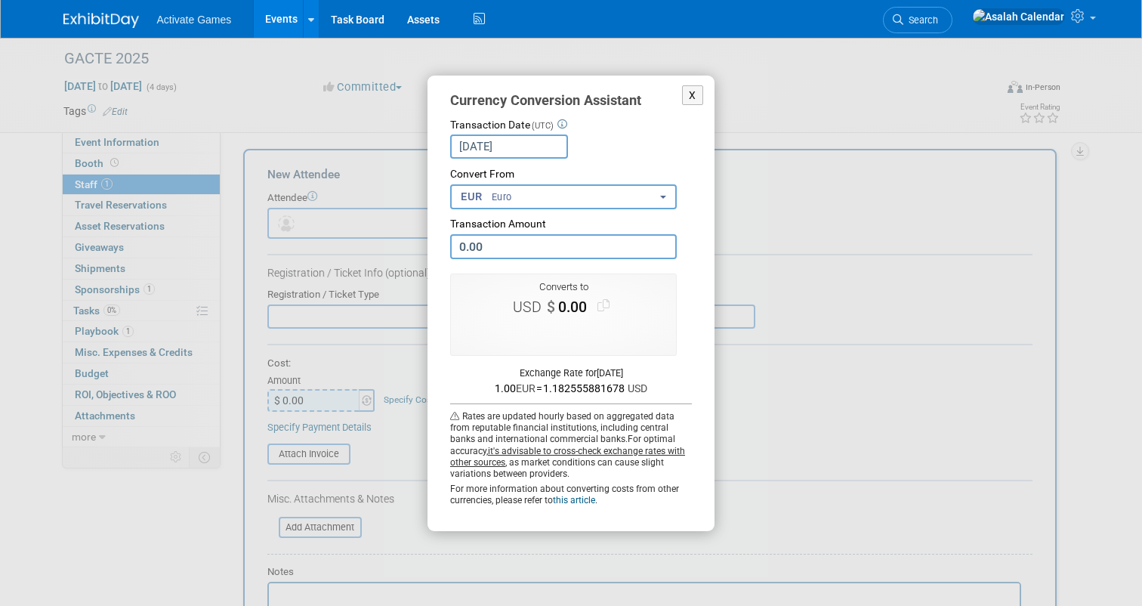
click at [654, 160] on div "Transaction Date (UTC) [DATE] Loading Rates Convert From <span class='curr-dd-c…" at bounding box center [571, 312] width 242 height 389
click at [563, 125] on icon at bounding box center [562, 125] width 10 height 10
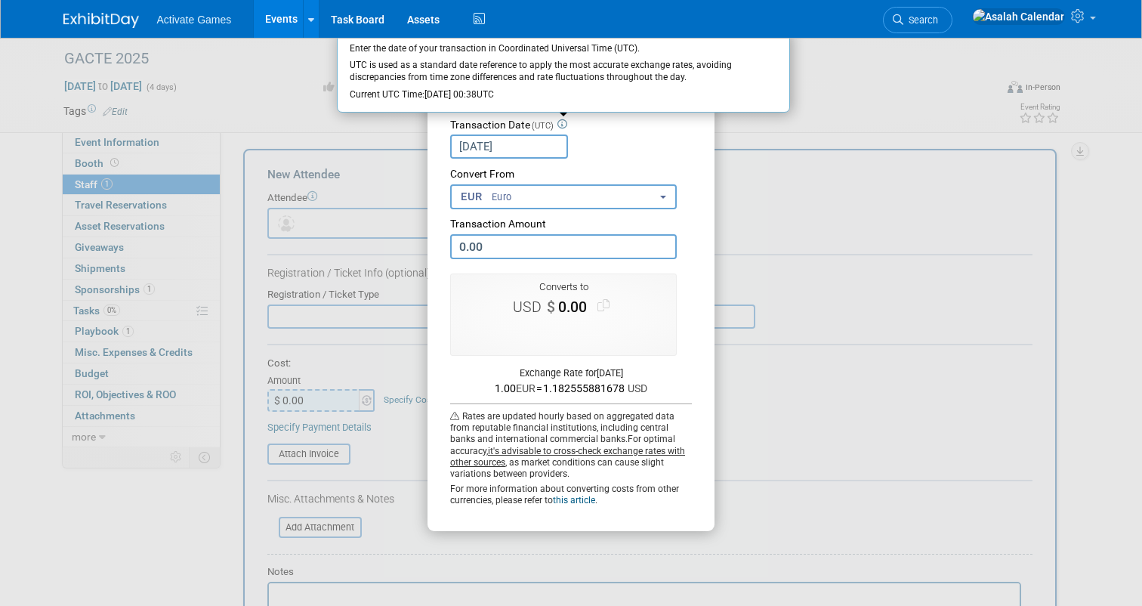
click at [563, 125] on icon at bounding box center [562, 125] width 10 height 10
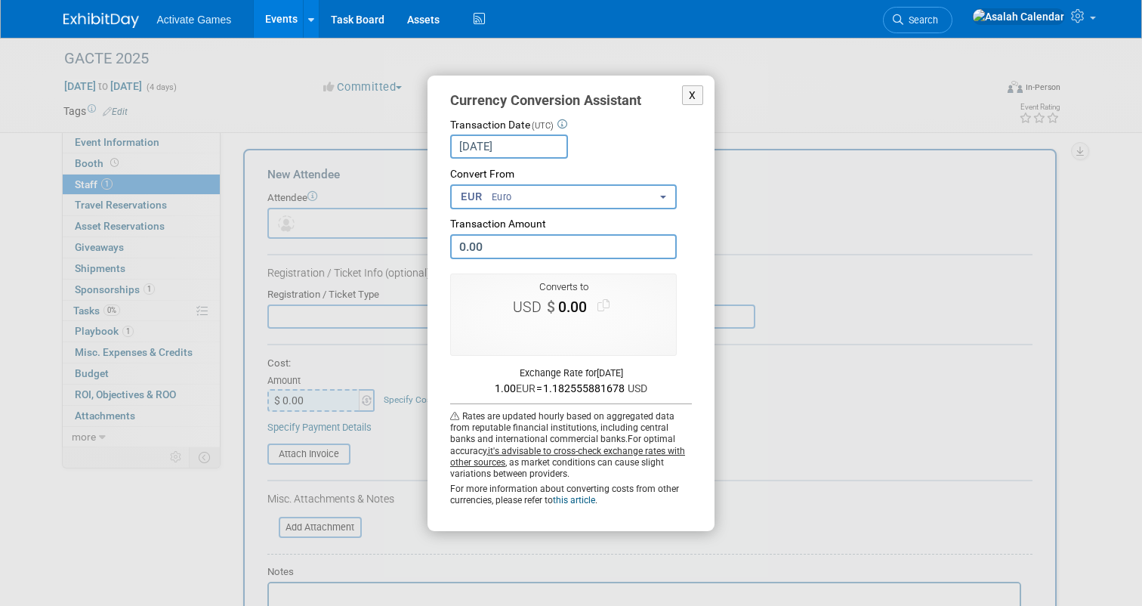
scroll to position [0, 0]
click at [580, 188] on button "EUR Euro" at bounding box center [563, 196] width 226 height 25
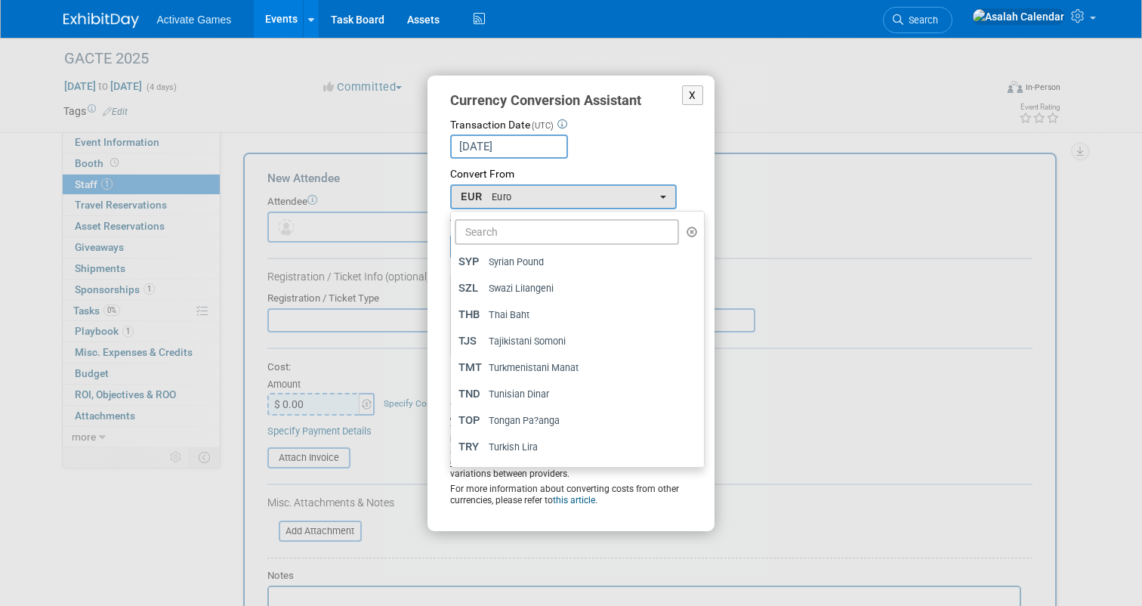
click at [628, 153] on div "[DATE] Loading Rates" at bounding box center [571, 146] width 242 height 24
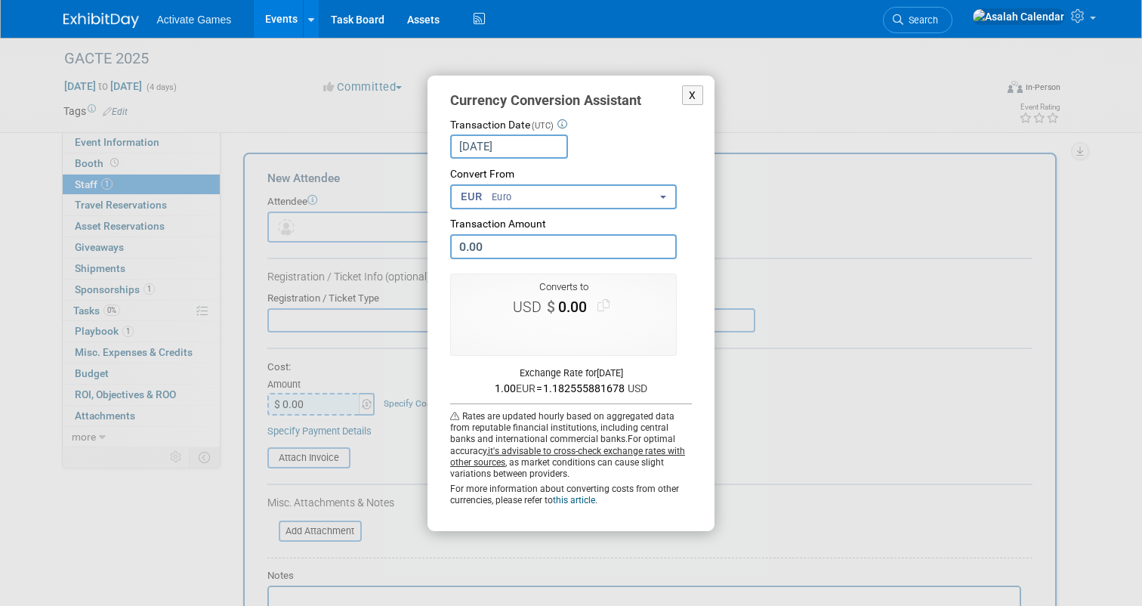
click at [565, 308] on span "0.00" at bounding box center [574, 306] width 38 height 17
click at [606, 305] on icon at bounding box center [603, 306] width 12 height 12
click at [692, 99] on button "X" at bounding box center [692, 95] width 21 height 20
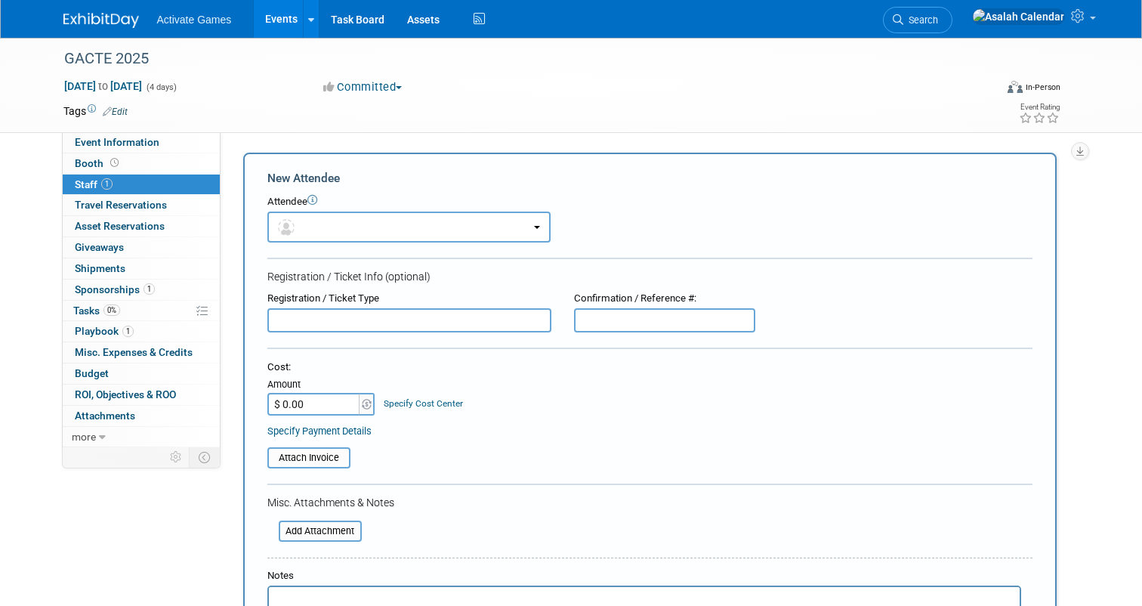
click at [494, 419] on div "Cost: Amount $ 0.00 Specify Cost Center Cost Center -- Not Specified --" at bounding box center [649, 398] width 765 height 77
click at [365, 405] on img at bounding box center [367, 404] width 10 height 11
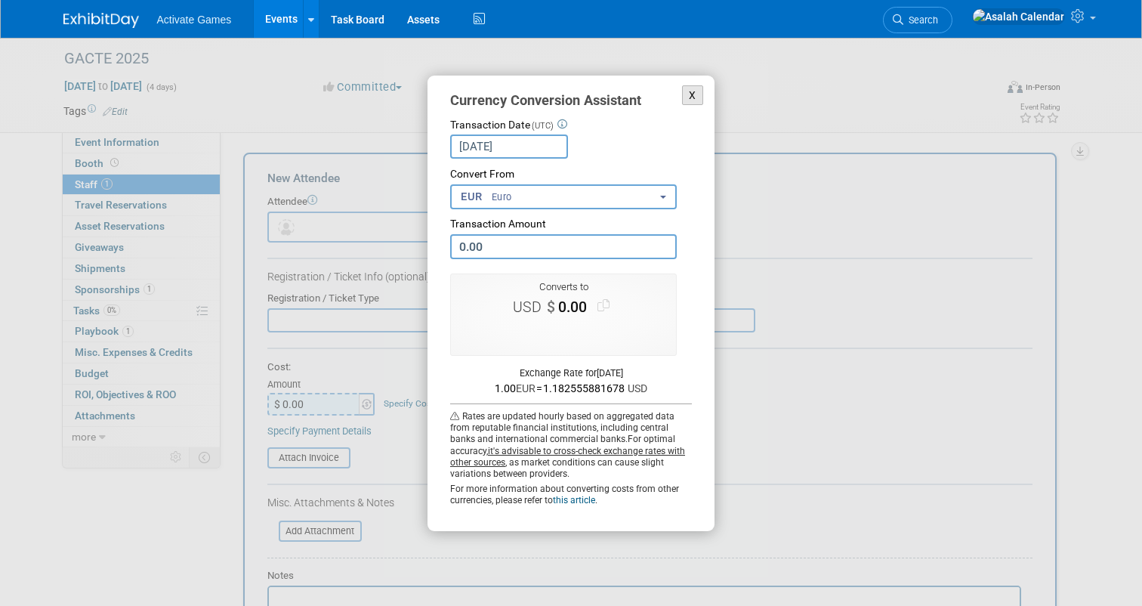
click at [697, 97] on button "X" at bounding box center [692, 95] width 21 height 20
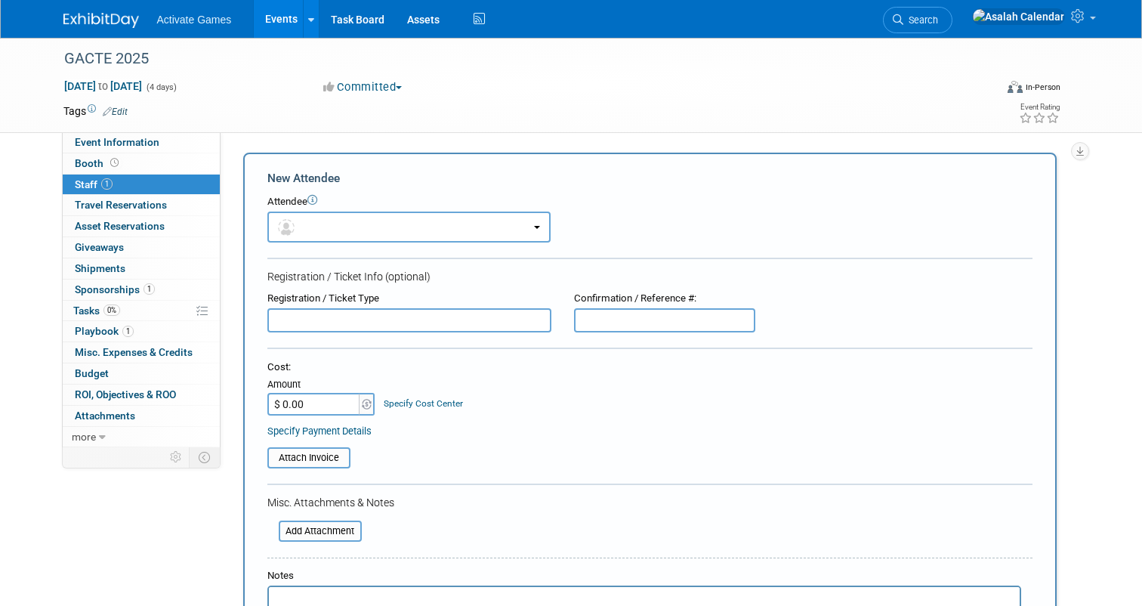
click at [542, 411] on div "Cost: Amount $ 0.00 Specify Cost Center Cost Center -- Not Specified --" at bounding box center [649, 387] width 765 height 55
click at [548, 407] on div "Cost: Amount $ 0.00 Specify Cost Center Cost Center -- Not Specified --" at bounding box center [649, 387] width 765 height 55
click at [558, 411] on div "Cost: Amount $ 0.00 Specify Cost Center Cost Center -- Not Specified --" at bounding box center [649, 387] width 765 height 55
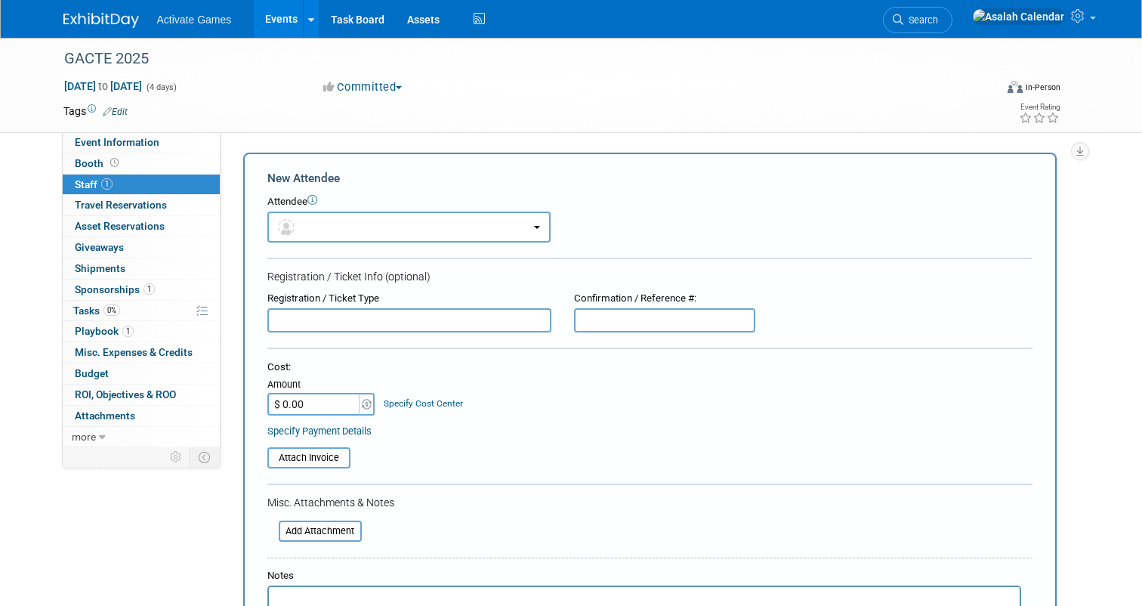
click at [558, 411] on div "Cost: Amount $ 0.00 Specify Cost Center Cost Center -- Not Specified --" at bounding box center [649, 387] width 765 height 55
click at [335, 431] on link "Specify Payment Details" at bounding box center [319, 430] width 104 height 11
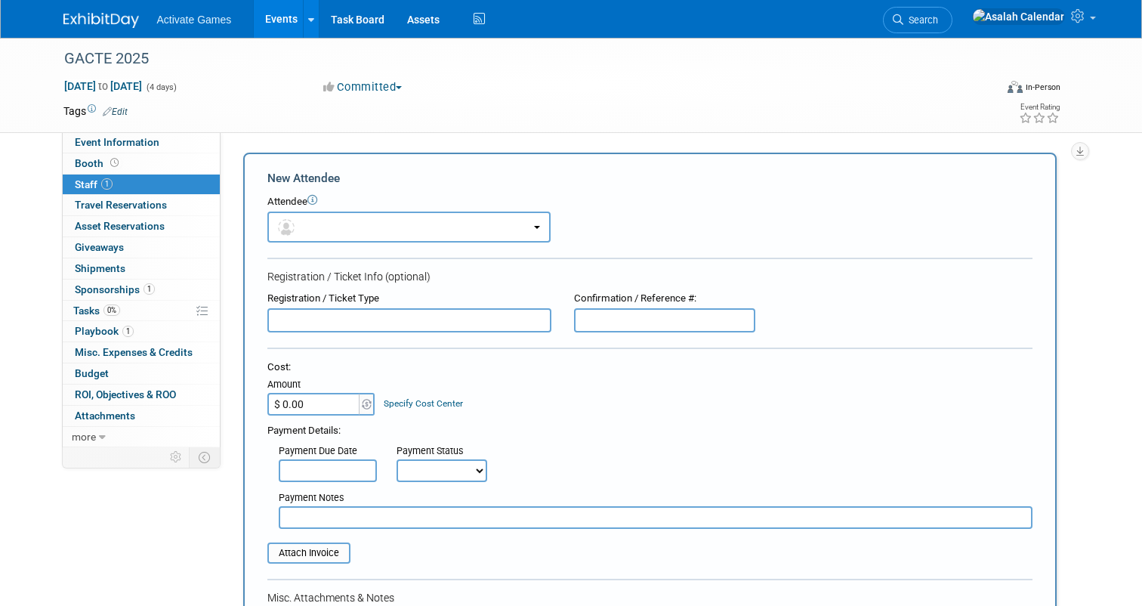
click at [329, 431] on div "Payment Details:" at bounding box center [649, 428] width 765 height 19
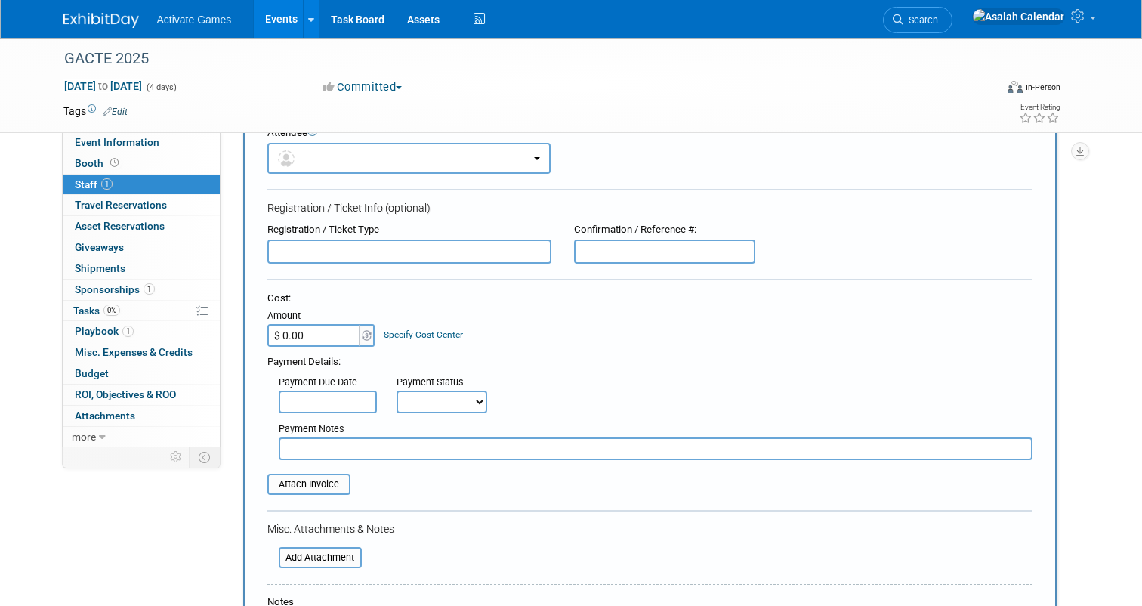
scroll to position [72, 0]
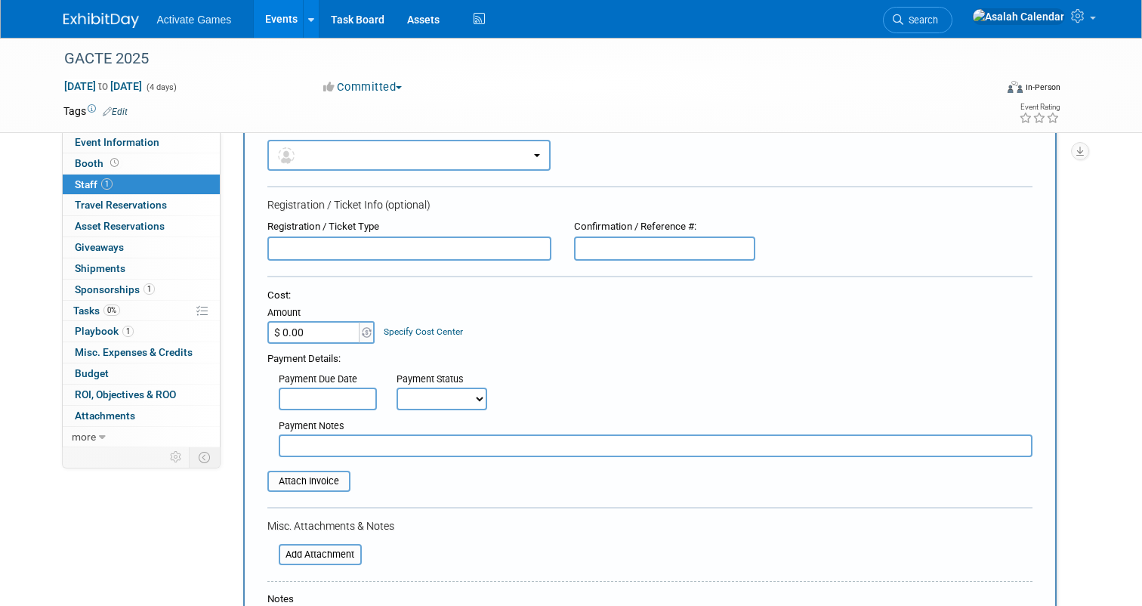
click at [678, 377] on div "Payment Due Date Payment Status Not Paid Yet Partially Paid Paid in Full Next P…" at bounding box center [649, 388] width 787 height 44
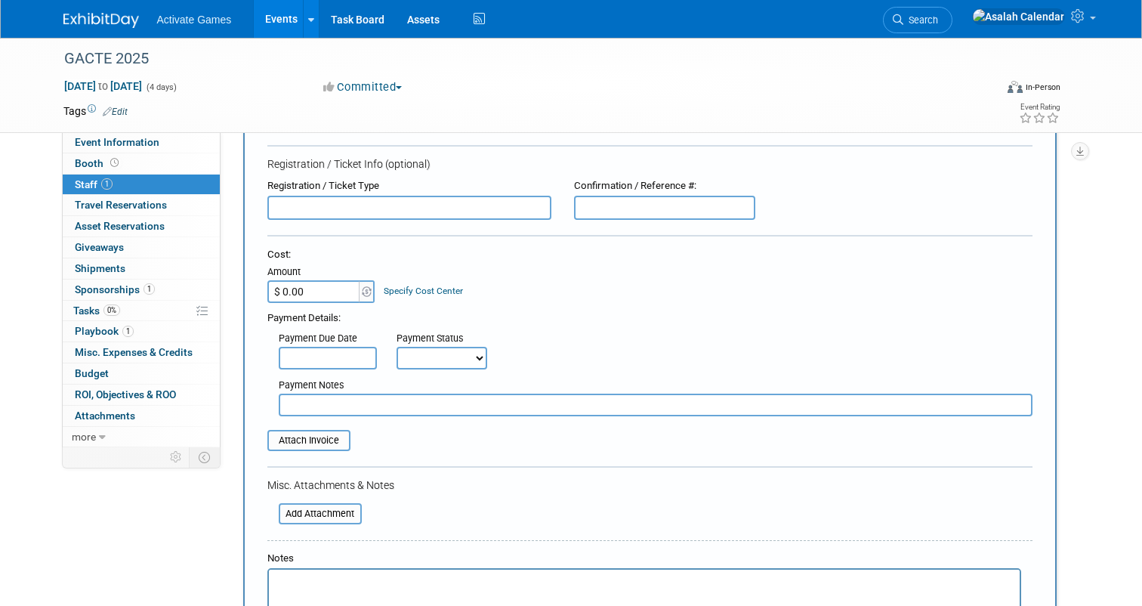
scroll to position [0, 0]
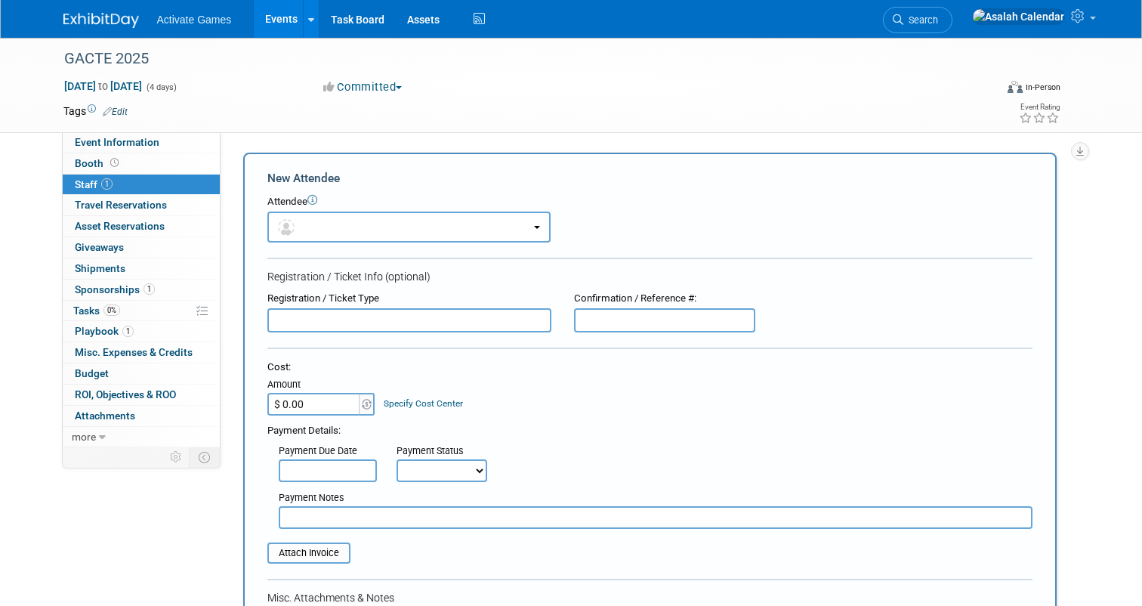
click at [564, 408] on div "Cost: Amount $ 0.00 Specify Cost Center Cost Center -- Not Specified --" at bounding box center [649, 387] width 765 height 55
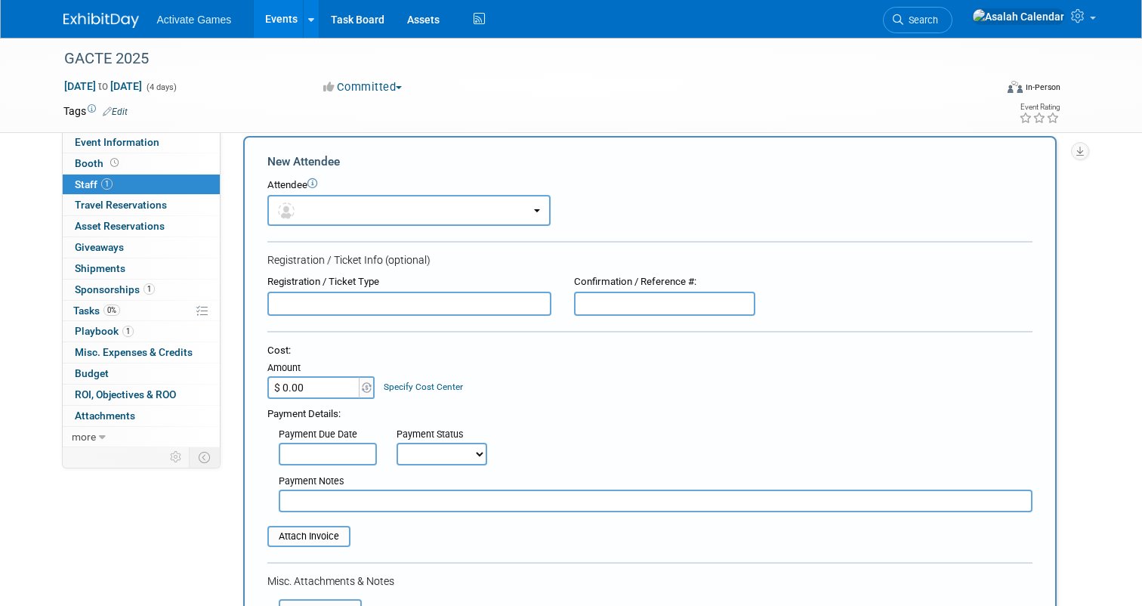
scroll to position [32, 0]
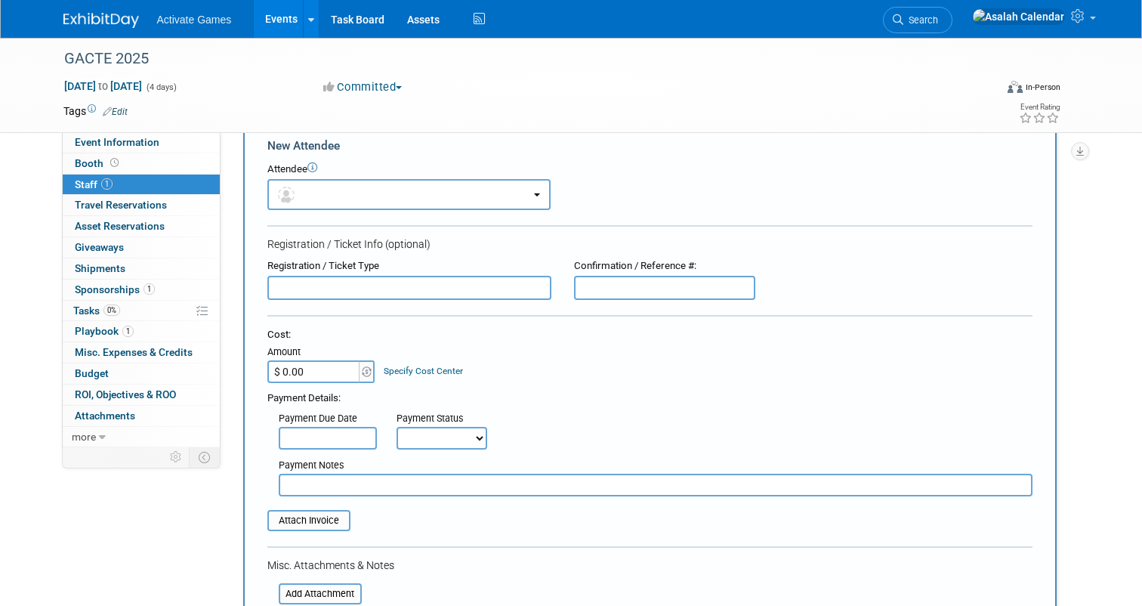
click at [514, 279] on input "text" at bounding box center [409, 288] width 284 height 24
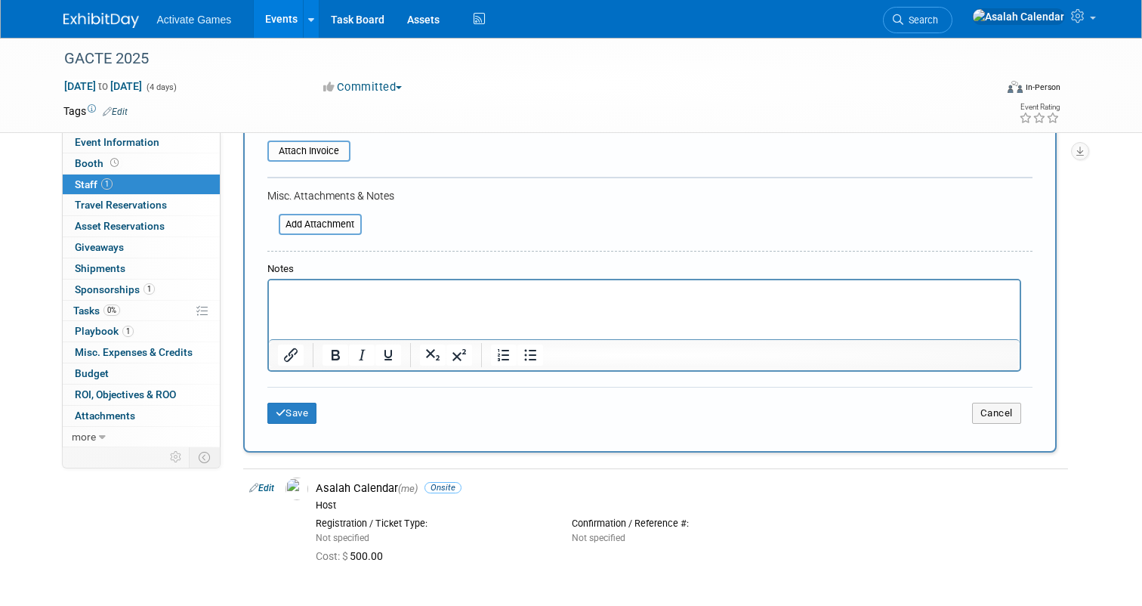
scroll to position [387, 0]
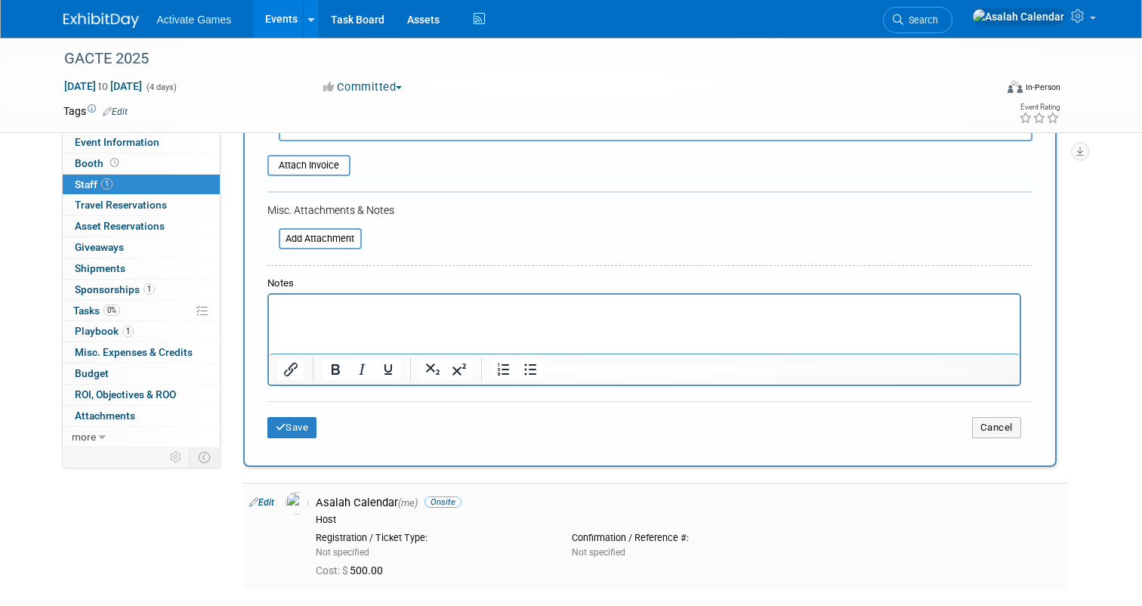
click at [443, 495] on div "Asalah Calendar (me) Onsite Host" at bounding box center [688, 508] width 769 height 34
click at [441, 499] on span "Onsite" at bounding box center [442, 501] width 37 height 11
click at [267, 501] on link "Edit" at bounding box center [261, 502] width 25 height 11
select select "e231c001-2178-42d7-9465-a5c6648ff727"
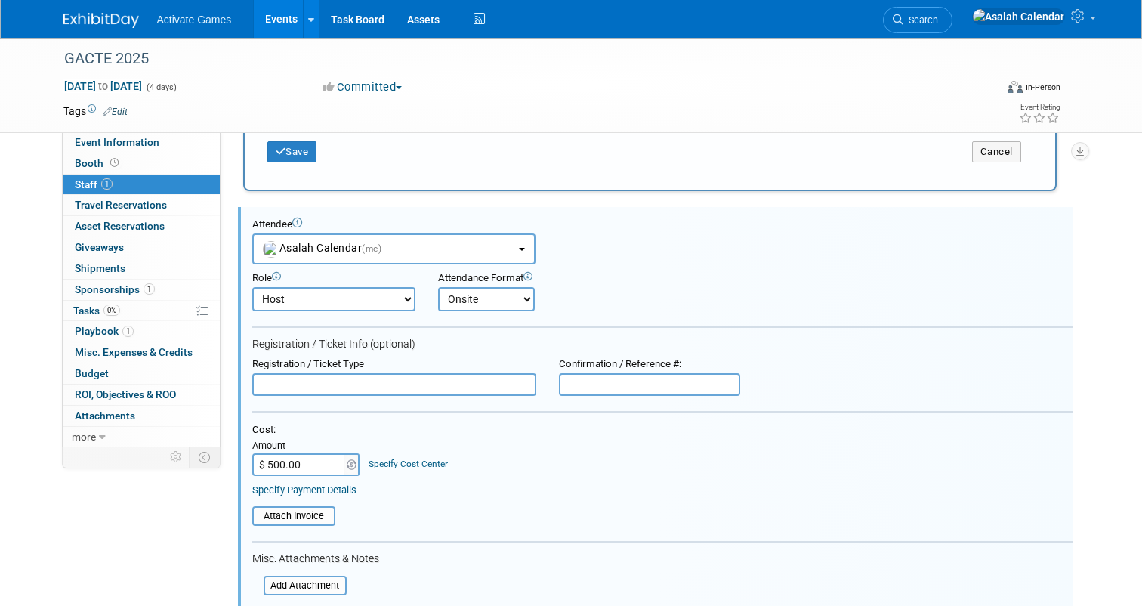
scroll to position [711, 0]
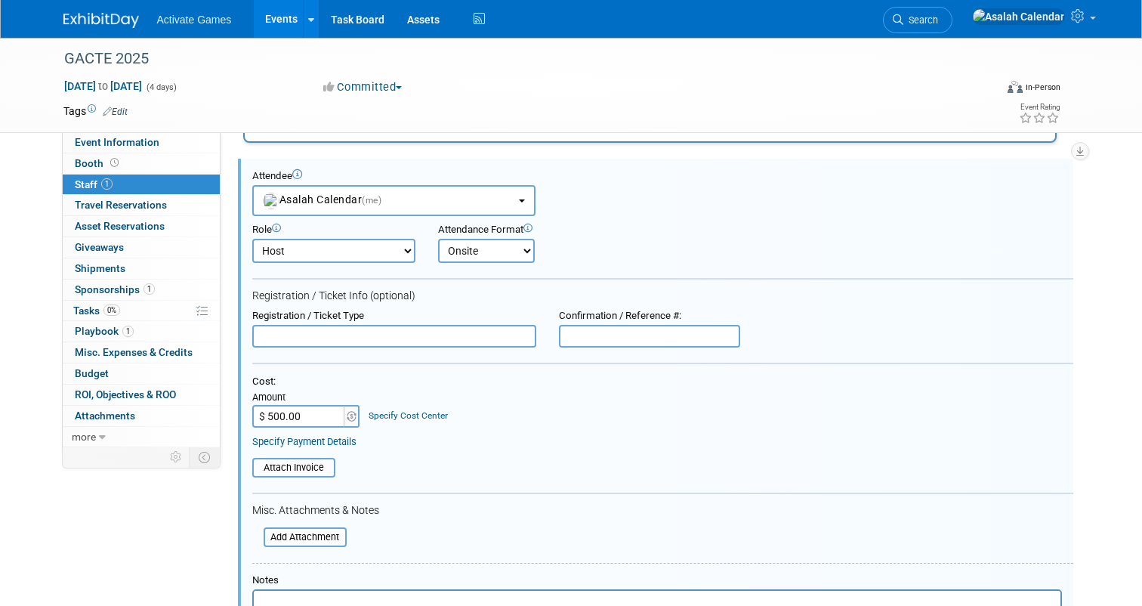
click at [399, 246] on select "Demonstrator Host Planner Presenter Sales Representative Set-up/Dismantle Crew …" at bounding box center [333, 251] width 163 height 24
click at [402, 247] on select "Demonstrator Host Planner Presenter Sales Representative Set-up/Dismantle Crew …" at bounding box center [333, 251] width 163 height 24
click at [405, 251] on select "Demonstrator Host Planner Presenter Sales Representative Set-up/Dismantle Crew …" at bounding box center [333, 251] width 163 height 24
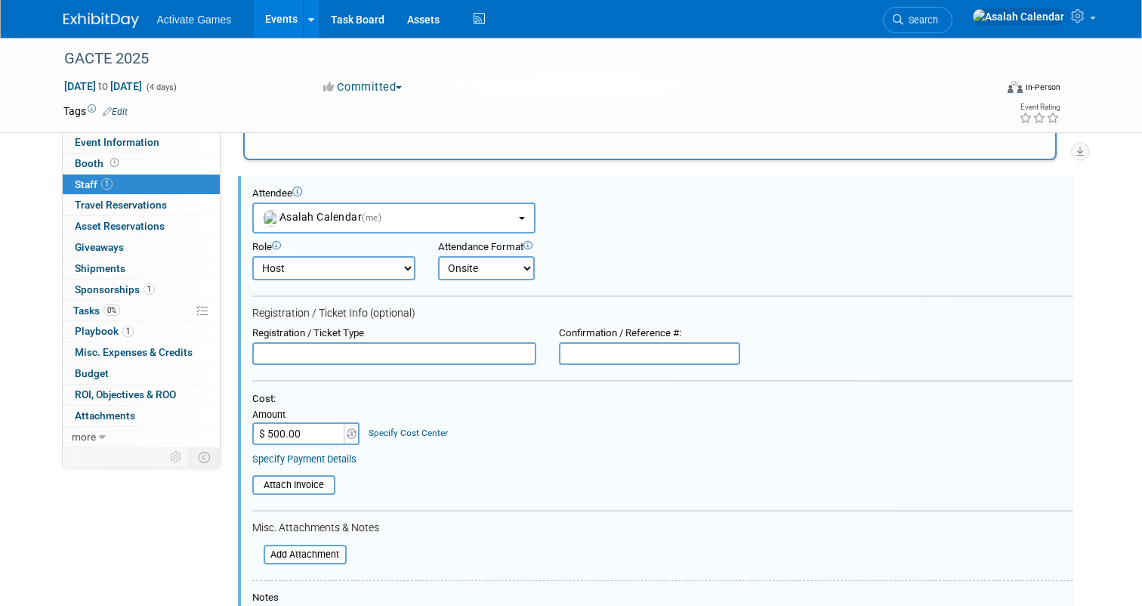
scroll to position [687, 0]
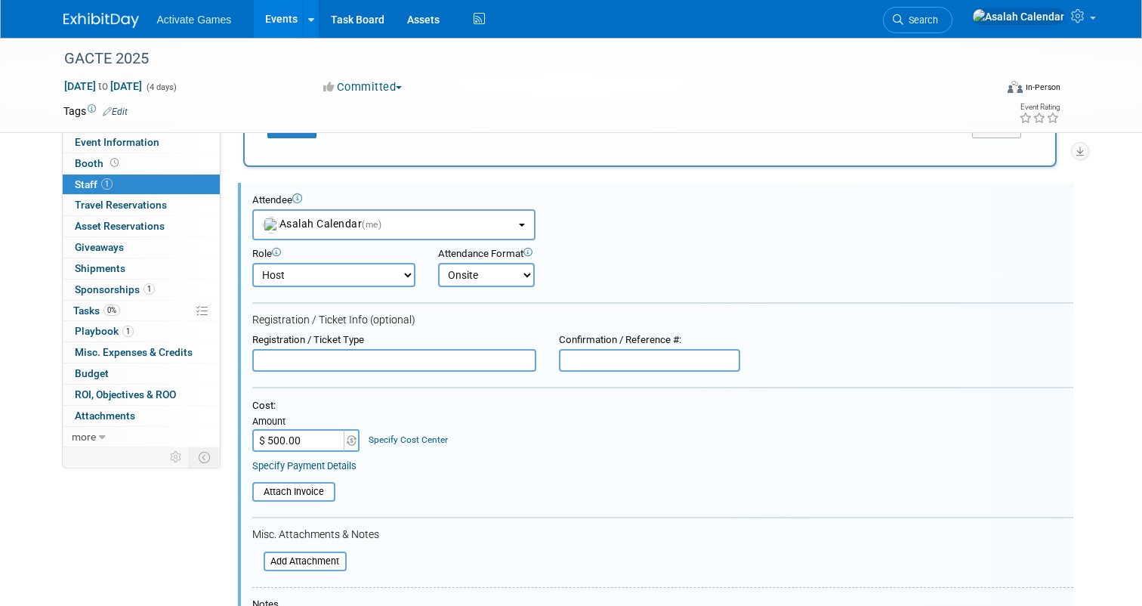
click at [587, 421] on div "Cost: Amount $ 500.00 Specify Cost Center Cost Center -- Not Specified --" at bounding box center [662, 425] width 821 height 52
click at [398, 275] on select "Demonstrator Host Planner Presenter Sales Representative Set-up/Dismantle Crew …" at bounding box center [333, 275] width 163 height 24
click at [405, 266] on select "Demonstrator Host Planner Presenter Sales Representative Set-up/Dismantle Crew …" at bounding box center [333, 275] width 163 height 24
click at [375, 271] on select "Demonstrator Host Planner Presenter Sales Representative Set-up/Dismantle Crew …" at bounding box center [333, 275] width 163 height 24
click at [394, 277] on select "Demonstrator Host Planner Presenter Sales Representative Set-up/Dismantle Crew …" at bounding box center [333, 275] width 163 height 24
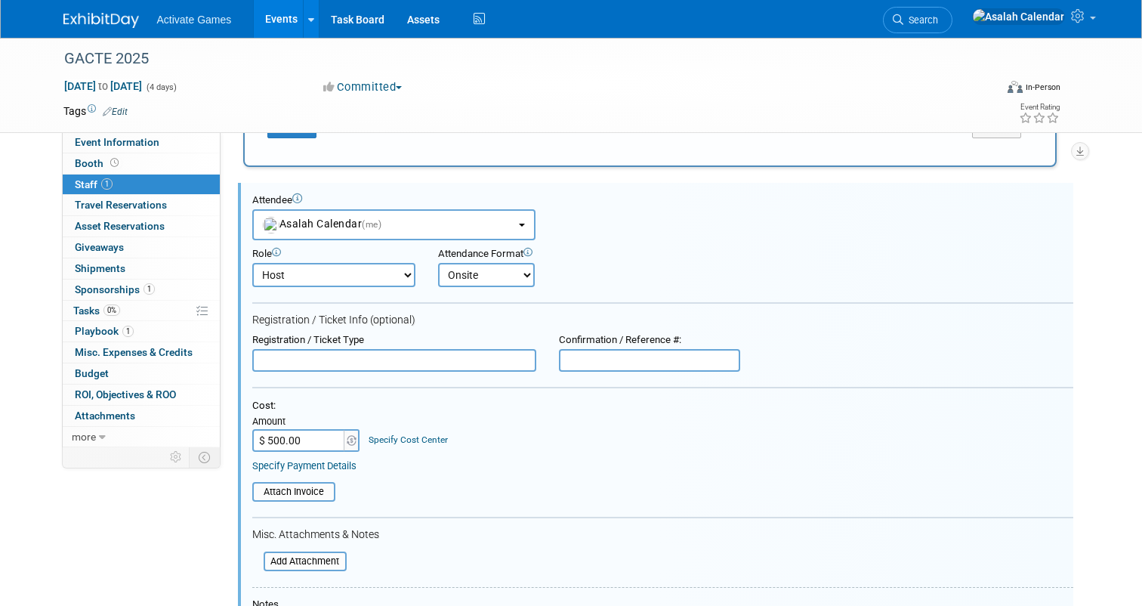
click at [396, 274] on select "Demonstrator Host Planner Presenter Sales Representative Set-up/Dismantle Crew …" at bounding box center [333, 275] width 163 height 24
click at [408, 272] on select "Demonstrator Host Planner Presenter Sales Representative Set-up/Dismantle Crew …" at bounding box center [333, 275] width 163 height 24
click at [591, 449] on div "Cost: Amount $ 500.00 Specify Cost Center Cost Center -- Not Specified --" at bounding box center [662, 425] width 821 height 52
click at [620, 436] on div "Cost: Amount $ 500.00 Specify Cost Center Cost Center -- Not Specified --" at bounding box center [662, 425] width 821 height 52
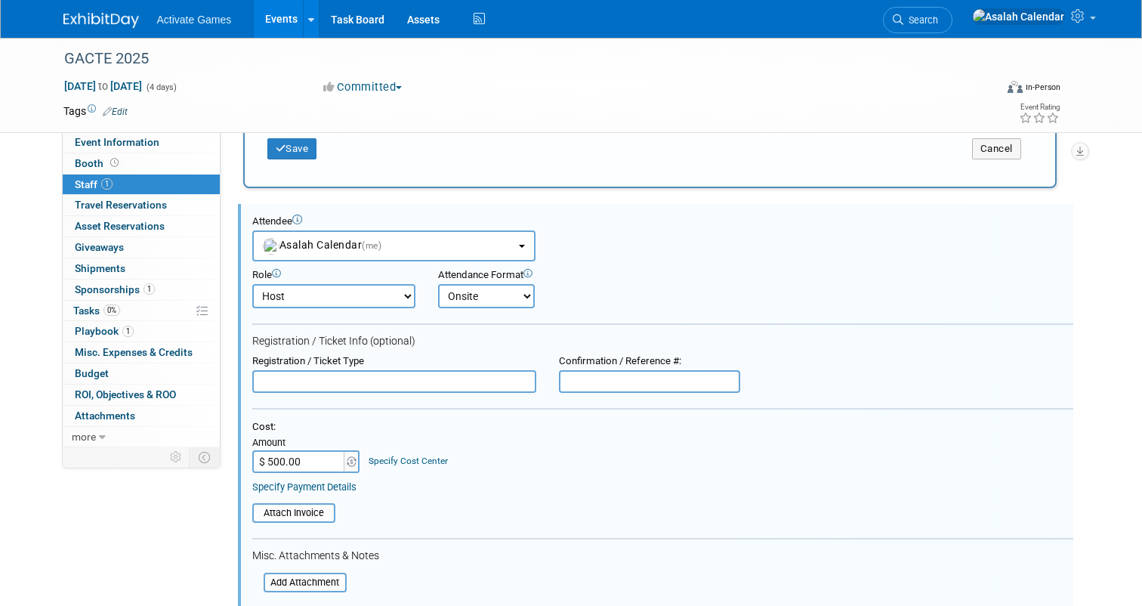
scroll to position [661, 0]
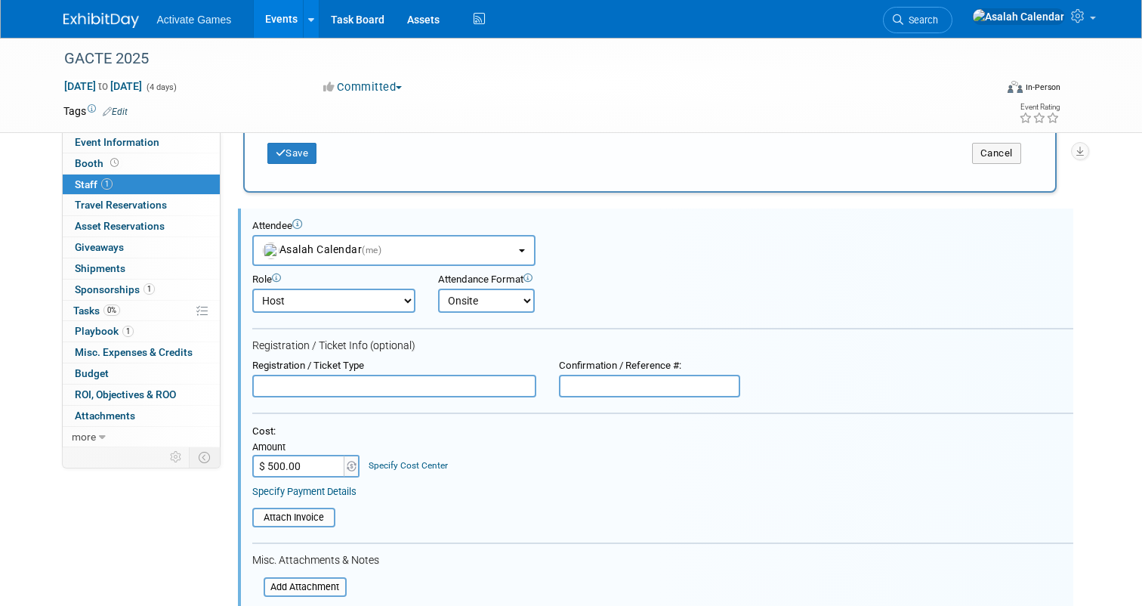
click at [526, 306] on select "Onsite Remote" at bounding box center [486, 300] width 97 height 24
click at [516, 307] on select "Onsite Remote" at bounding box center [486, 300] width 97 height 24
click at [781, 503] on div "Attach Invoice" at bounding box center [662, 512] width 821 height 29
click at [777, 461] on div "Cost: Amount $ 500.00 Specify Cost Center Cost Center -- Not Specified --" at bounding box center [662, 451] width 821 height 52
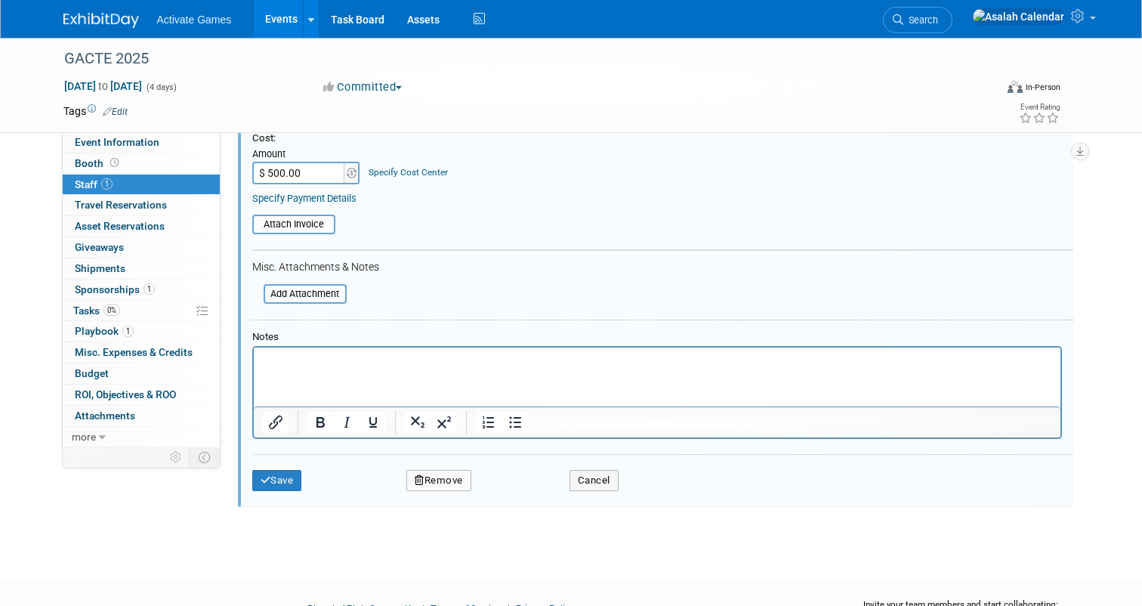
scroll to position [966, 0]
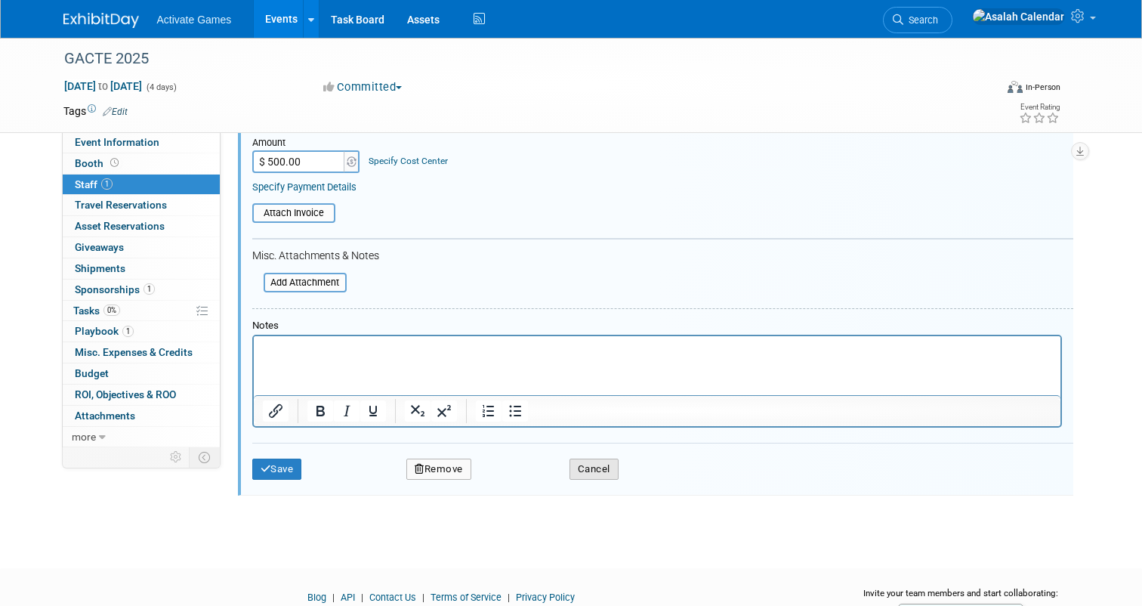
click at [596, 463] on button "Cancel" at bounding box center [593, 468] width 49 height 21
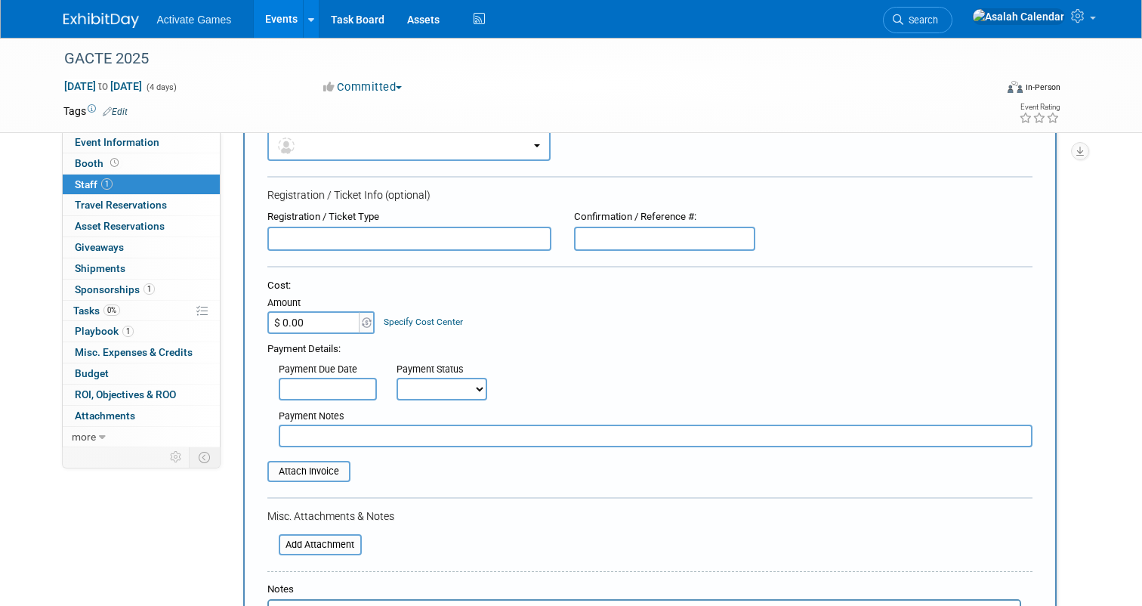
scroll to position [0, 0]
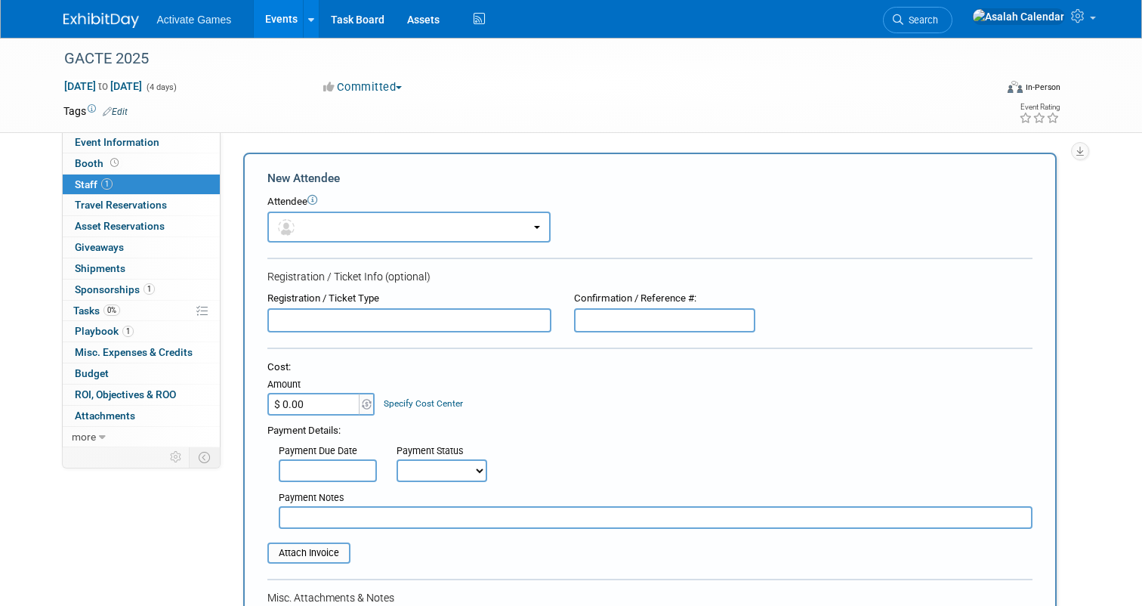
click at [682, 148] on div "Event Website: Edit Event Venue Name: Specify event venue name Event Venue Addr…" at bounding box center [649, 289] width 858 height 315
